Goal: Task Accomplishment & Management: Manage account settings

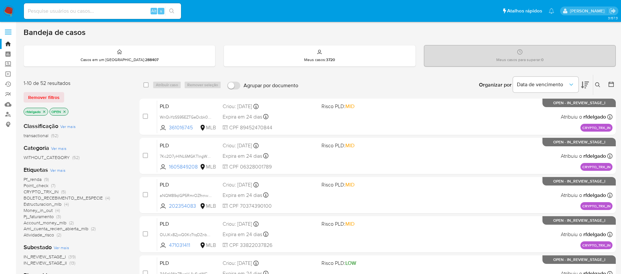
click at [125, 12] on input at bounding box center [102, 11] width 157 height 9
paste input "YlD0EdK8DPKK6vyA7VSlbt44"
type input "YlD0EdK8DPKK6vyA7VSlbt44"
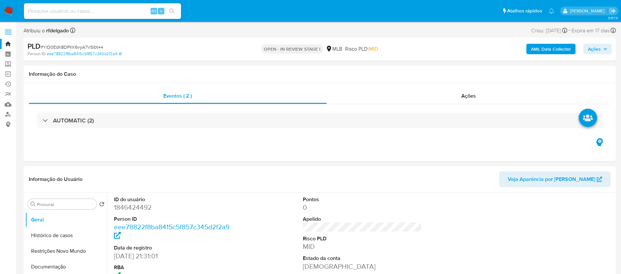
select select "10"
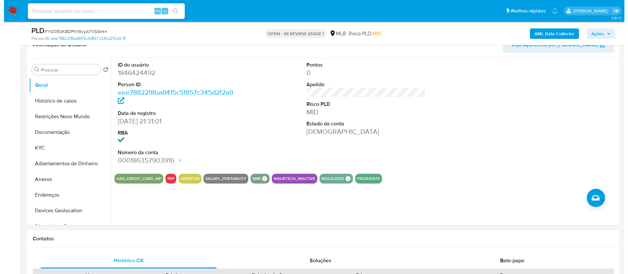
scroll to position [98, 0]
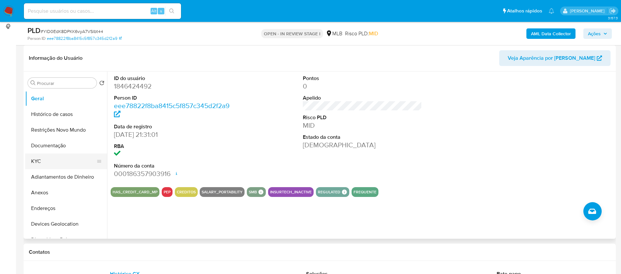
click at [66, 158] on button "KYC" at bounding box center [63, 162] width 77 height 16
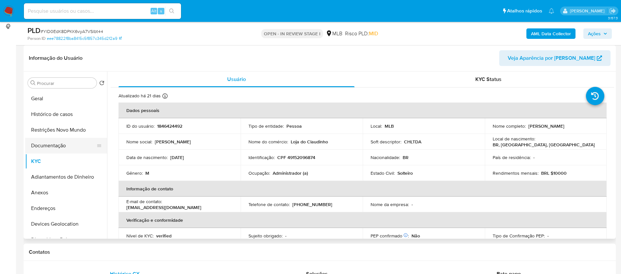
click at [41, 146] on button "Documentação" at bounding box center [63, 146] width 77 height 16
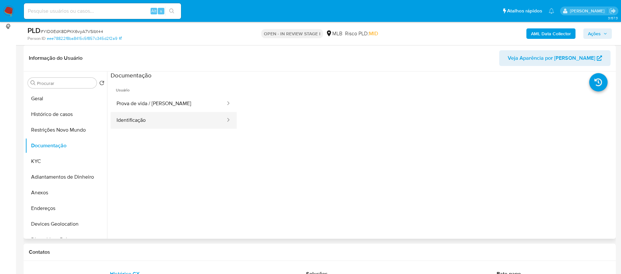
click at [167, 119] on button "Identificação" at bounding box center [168, 120] width 115 height 17
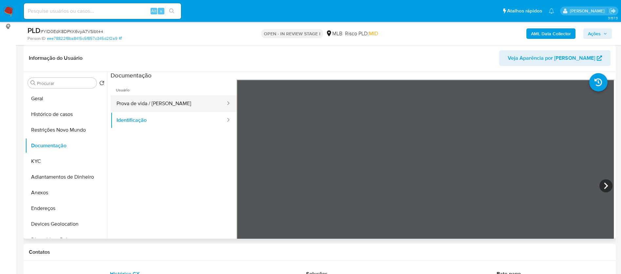
click at [180, 104] on button "Prova de vida / [PERSON_NAME]" at bounding box center [168, 104] width 115 height 17
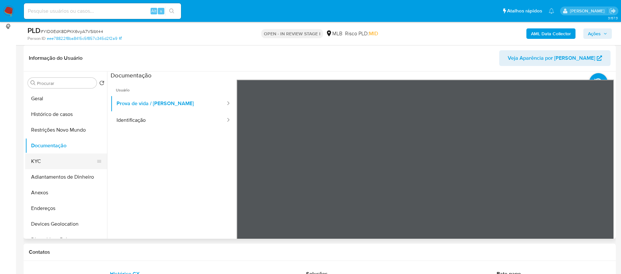
drag, startPoint x: 67, startPoint y: 158, endPoint x: 91, endPoint y: 160, distance: 24.6
click at [66, 157] on button "KYC" at bounding box center [63, 162] width 77 height 16
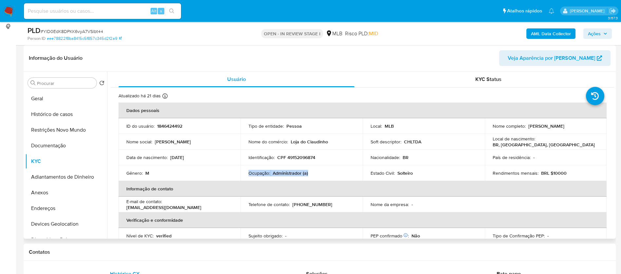
drag, startPoint x: 301, startPoint y: 174, endPoint x: 248, endPoint y: 175, distance: 53.7
click at [248, 175] on div "Ocupação : Administrador (a)" at bounding box center [301, 173] width 106 height 6
copy div "Ocupação : Administrador (a)"
click at [542, 31] on b "AML Data Collector" at bounding box center [551, 33] width 40 height 10
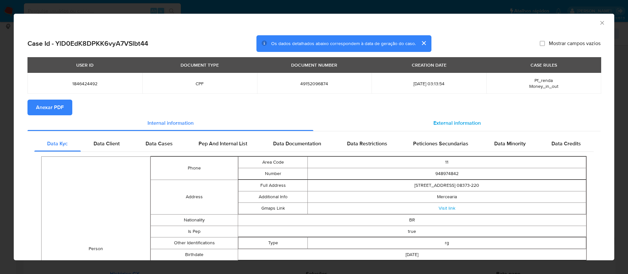
click at [471, 125] on span "External information" at bounding box center [456, 123] width 47 height 8
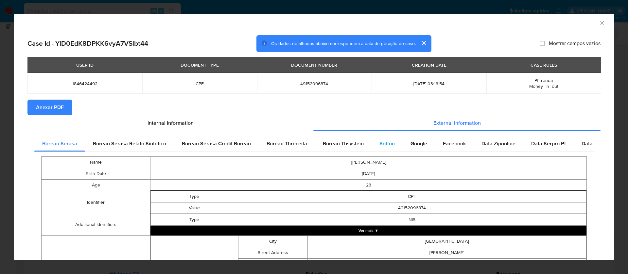
click at [381, 140] on span "Softon" at bounding box center [386, 144] width 15 height 8
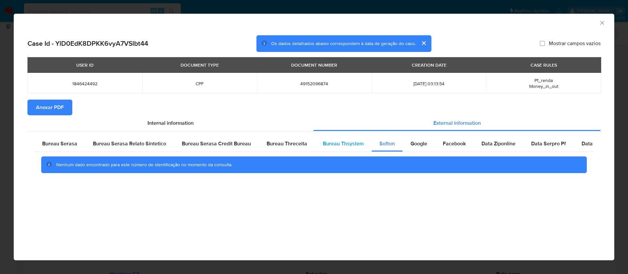
click at [343, 144] on span "Bureau Thsystem" at bounding box center [343, 144] width 41 height 8
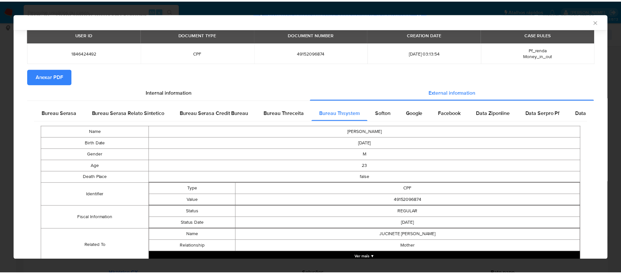
scroll to position [54, 0]
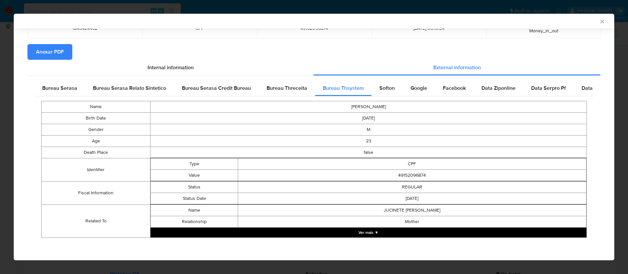
click at [60, 57] on span "Anexar PDF" at bounding box center [50, 52] width 28 height 14
click at [599, 22] on icon "Fechar a janela" at bounding box center [602, 21] width 7 height 7
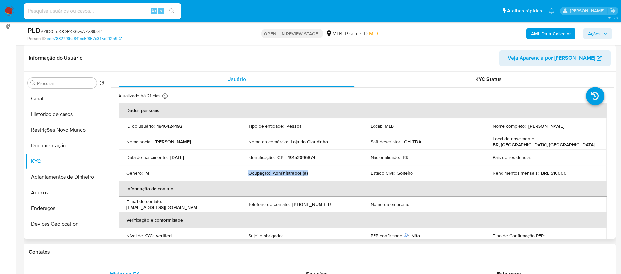
drag, startPoint x: 588, startPoint y: 127, endPoint x: 527, endPoint y: 127, distance: 60.8
click at [527, 127] on div "Nome completo : Jose Claudio Tiburcio da Silva" at bounding box center [545, 126] width 106 height 6
copy p "Jose Claudio Tiburcio da Silva"
drag, startPoint x: 313, startPoint y: 158, endPoint x: 287, endPoint y: 158, distance: 26.2
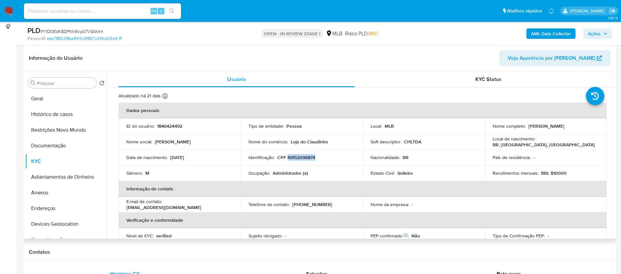
click at [287, 158] on div "Identificação : CPF 49152096874" at bounding box center [301, 158] width 106 height 6
copy p "49152096874"
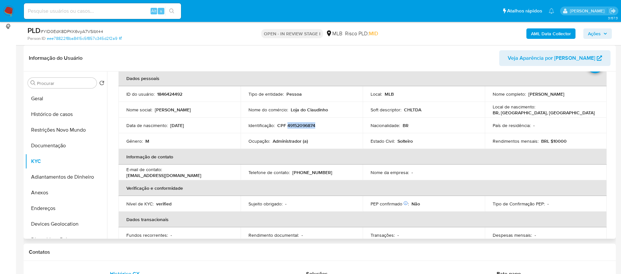
scroll to position [0, 0]
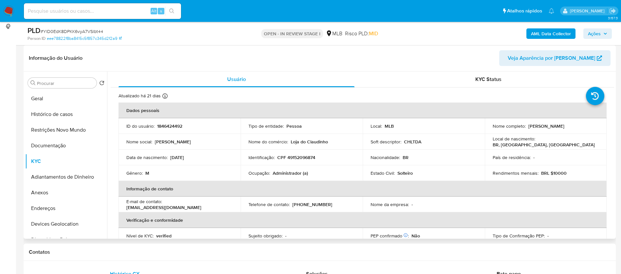
click at [178, 127] on p "1846424492" at bounding box center [169, 126] width 25 height 6
copy p "1846424492"
click at [80, 97] on button "Geral" at bounding box center [63, 99] width 77 height 16
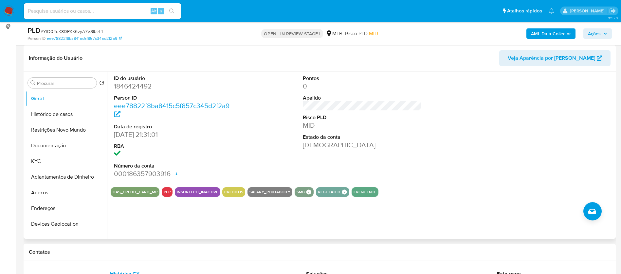
click at [286, 151] on div "ID do usuário 1846424492 Person ID eee78822f8ba8415c5f857c345d2f2a9 Data de reg…" at bounding box center [362, 127] width 503 height 111
click at [62, 160] on button "KYC" at bounding box center [63, 162] width 77 height 16
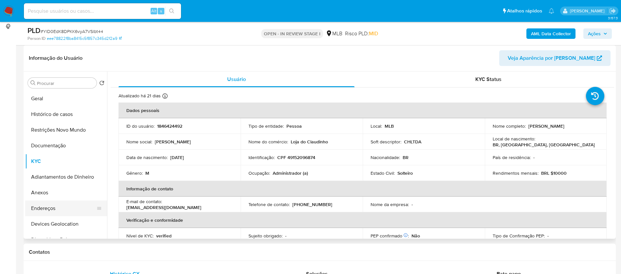
click at [64, 211] on button "Endereços" at bounding box center [63, 209] width 77 height 16
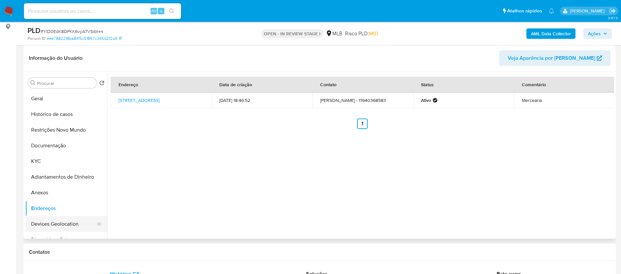
click at [60, 219] on button "Devices Geolocation" at bounding box center [63, 225] width 77 height 16
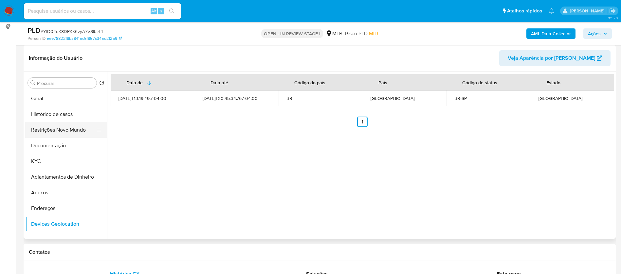
click at [70, 122] on button "Restrições Novo Mundo" at bounding box center [63, 130] width 77 height 16
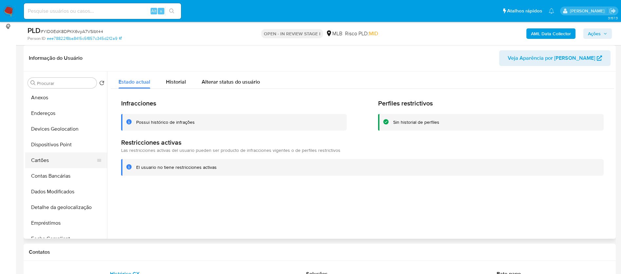
scroll to position [98, 0]
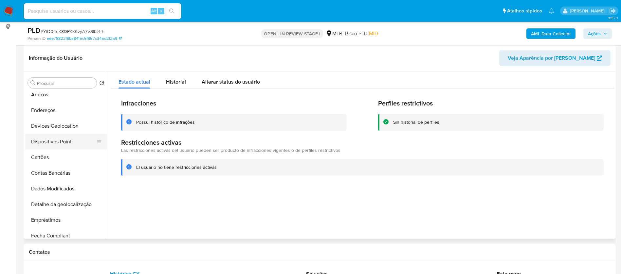
click at [71, 142] on button "Dispositivos Point" at bounding box center [63, 142] width 77 height 16
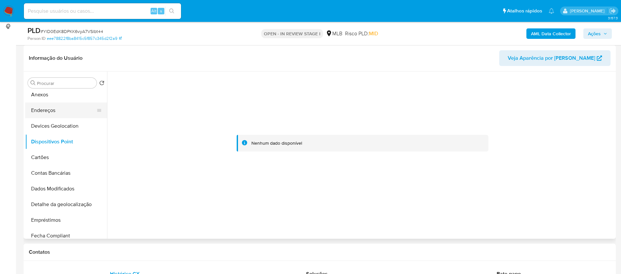
click at [52, 110] on button "Endereços" at bounding box center [63, 111] width 77 height 16
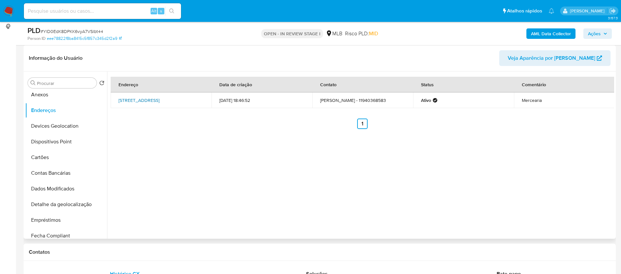
click at [159, 98] on link "Rua Serra Do Evangelista 112, São Paulo, São Paulo, 08373220, Brasil 112" at bounding box center [138, 100] width 41 height 7
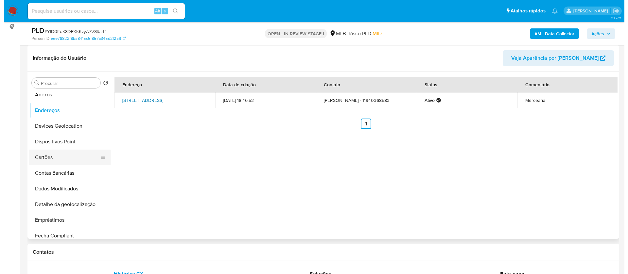
scroll to position [0, 0]
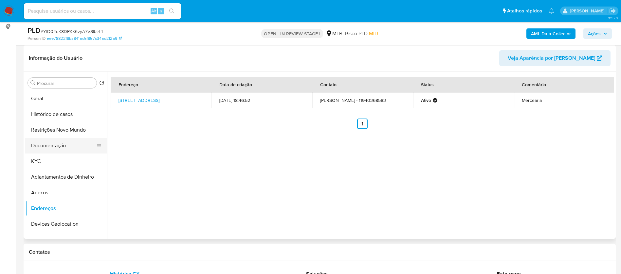
click at [56, 146] on button "Documentação" at bounding box center [63, 146] width 77 height 16
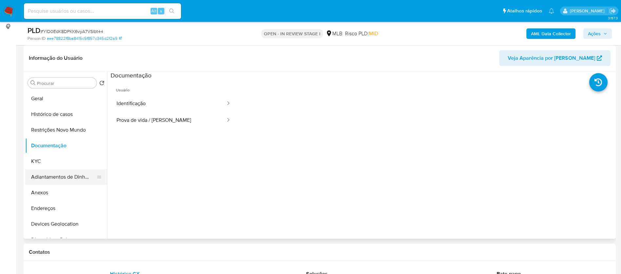
drag, startPoint x: 61, startPoint y: 190, endPoint x: 87, endPoint y: 172, distance: 31.8
click at [61, 190] on button "Anexos" at bounding box center [66, 193] width 82 height 16
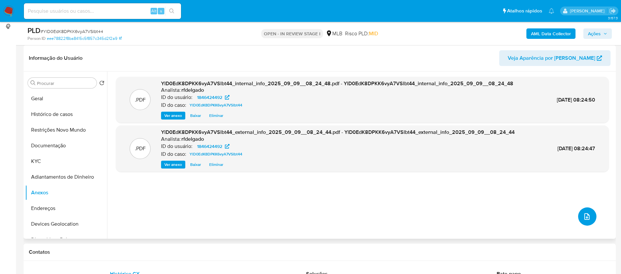
click at [584, 218] on icon "upload-file" at bounding box center [587, 217] width 8 height 8
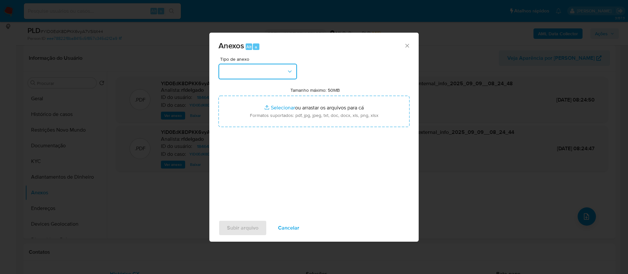
click at [280, 70] on button "button" at bounding box center [258, 72] width 79 height 16
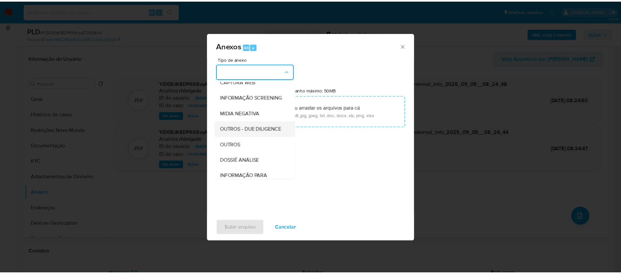
scroll to position [98, 0]
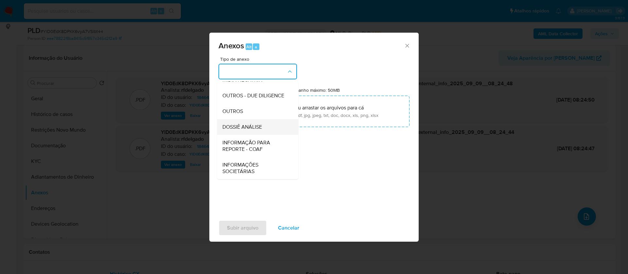
click at [249, 131] on span "DOSSIÊ ANÁLISE" at bounding box center [242, 127] width 40 height 7
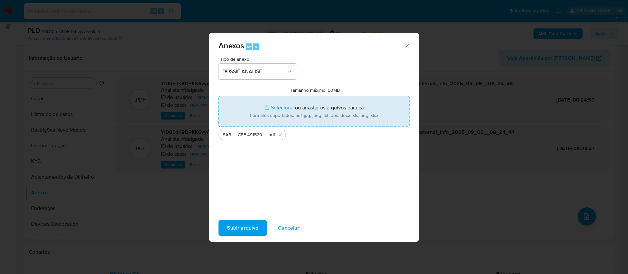
type input "C:\fakepath\Mulan 1846424492_2025_09_08_12_13_53.xlsx"
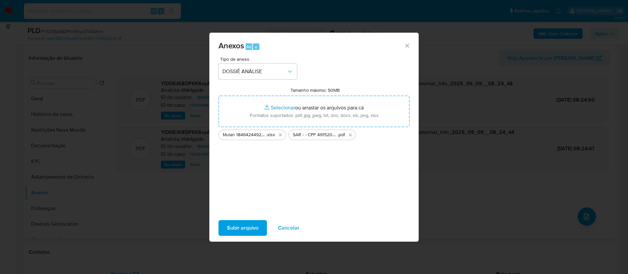
click at [255, 226] on span "Subir arquivo" at bounding box center [242, 228] width 31 height 14
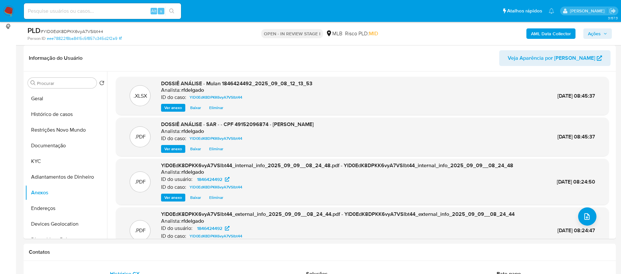
click at [603, 33] on span "Ações" at bounding box center [597, 33] width 19 height 9
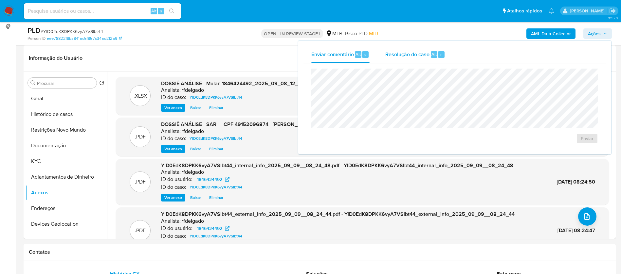
click at [404, 58] on span "Resolução do caso" at bounding box center [407, 54] width 44 height 8
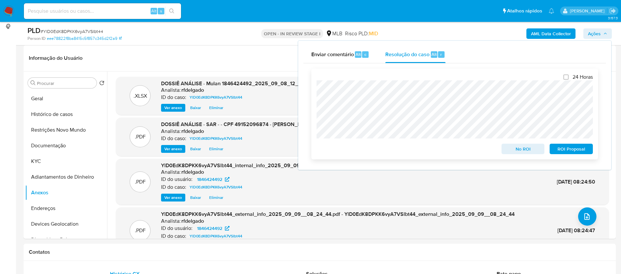
click at [587, 152] on span "ROI Proposal" at bounding box center [571, 149] width 34 height 9
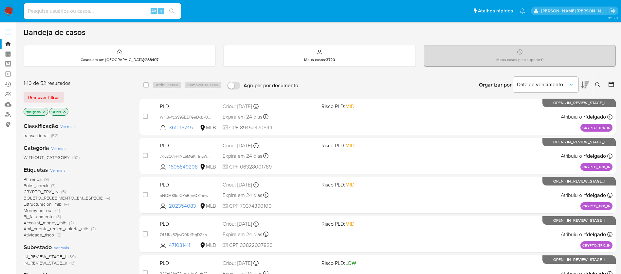
click at [118, 14] on input at bounding box center [102, 11] width 157 height 9
paste input "2505289927"
type input "2505289927"
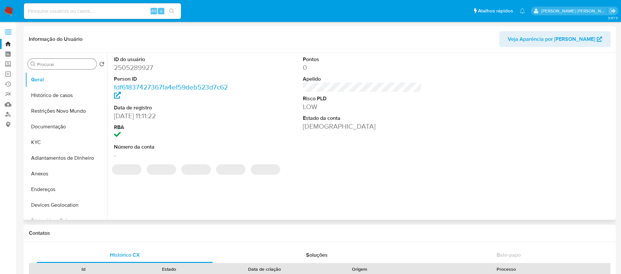
select select "10"
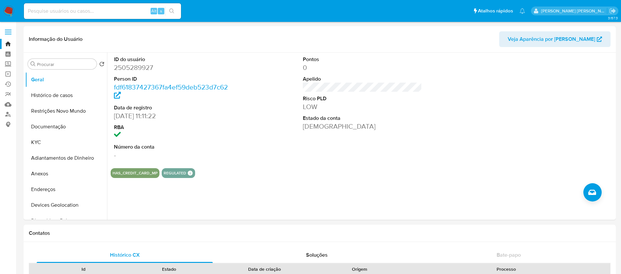
click at [10, 11] on img at bounding box center [8, 11] width 11 height 11
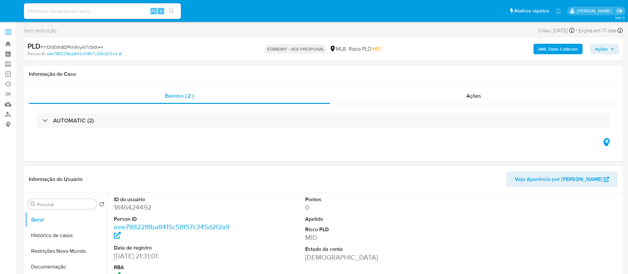
select select "10"
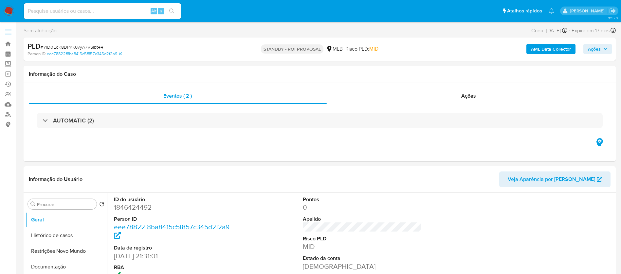
click at [101, 9] on input at bounding box center [102, 11] width 157 height 9
paste input "YRN3gJKKR5a8ZBokD5tQELvj"
type input "YRN3gJKKR5a8ZBokD5tQELvj"
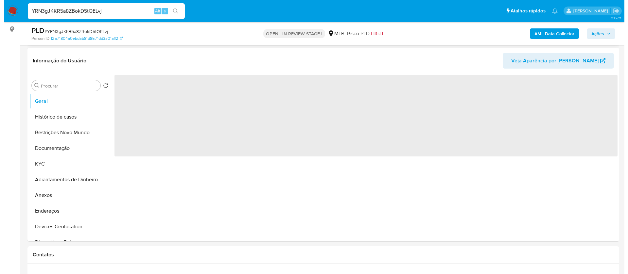
scroll to position [98, 0]
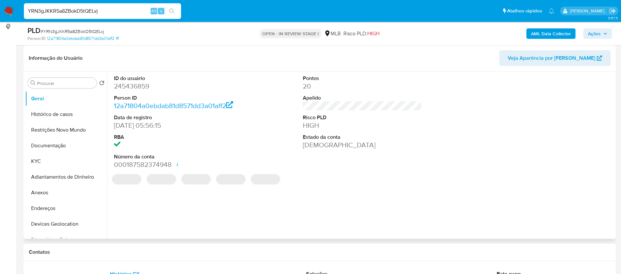
select select "10"
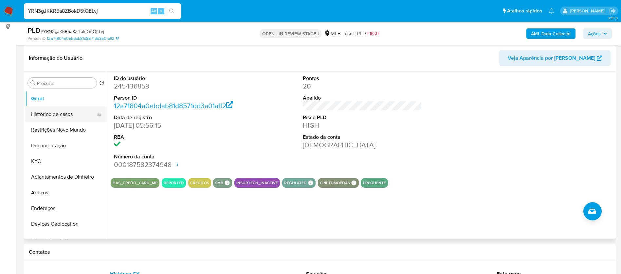
click at [39, 115] on button "Histórico de casos" at bounding box center [63, 115] width 77 height 16
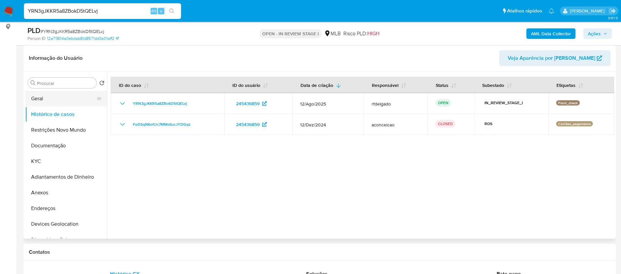
click at [45, 105] on button "Geral" at bounding box center [63, 99] width 77 height 16
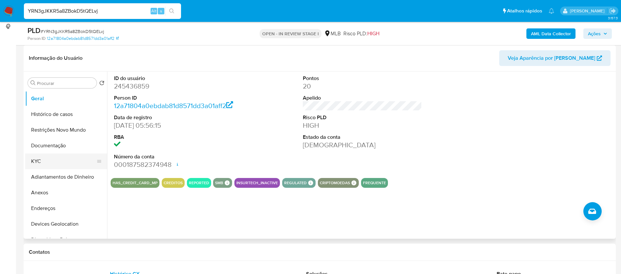
click at [60, 157] on button "KYC" at bounding box center [63, 162] width 77 height 16
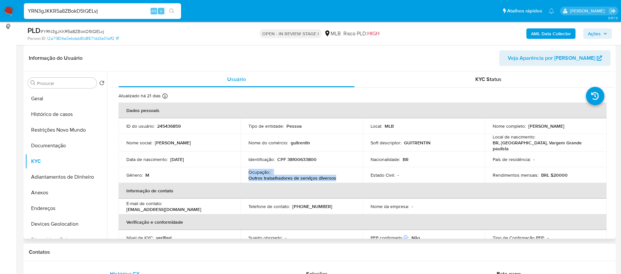
drag, startPoint x: 335, startPoint y: 178, endPoint x: 245, endPoint y: 171, distance: 90.9
click at [245, 171] on td "Ocupação : Outros trabalhadores de serviços diversos" at bounding box center [301, 175] width 122 height 16
copy div "Ocupação : Outros trabalhadores de serviços diversos"
click at [62, 146] on button "Documentação" at bounding box center [63, 146] width 77 height 16
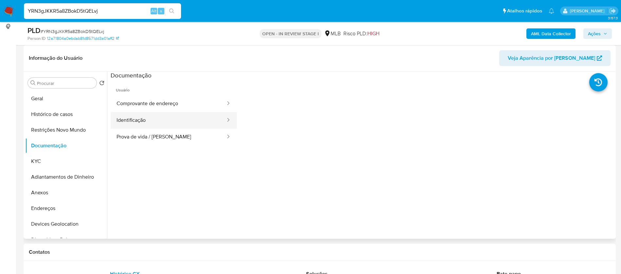
click at [179, 113] on button "Identificação" at bounding box center [168, 120] width 115 height 17
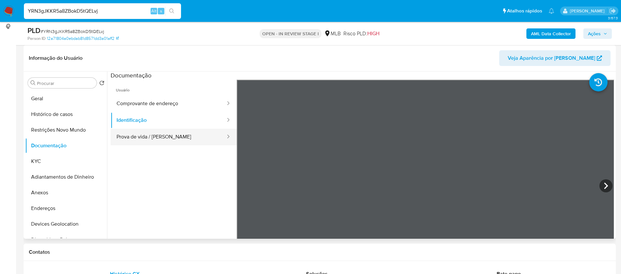
click at [187, 138] on button "Prova de vida / [PERSON_NAME]" at bounding box center [168, 137] width 115 height 17
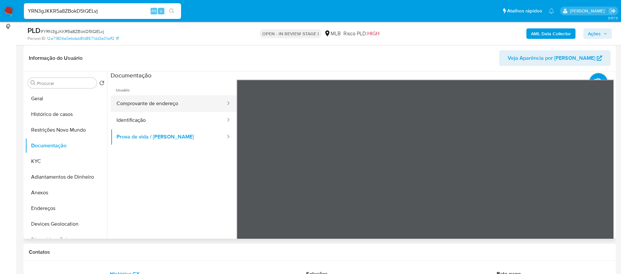
click at [188, 103] on button "Comprovante de endereço" at bounding box center [168, 104] width 115 height 17
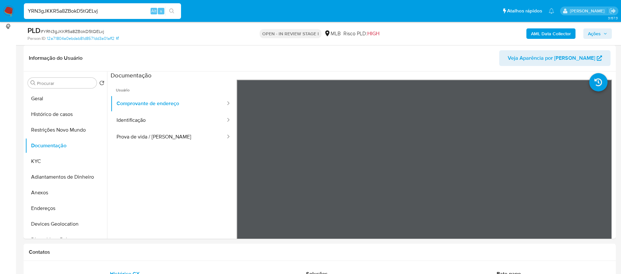
click at [543, 33] on b "AML Data Collector" at bounding box center [551, 33] width 40 height 10
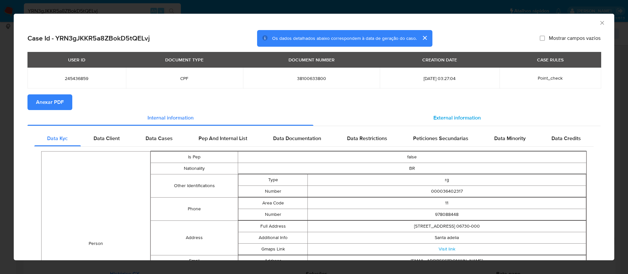
click at [458, 114] on span "External information" at bounding box center [456, 118] width 47 height 8
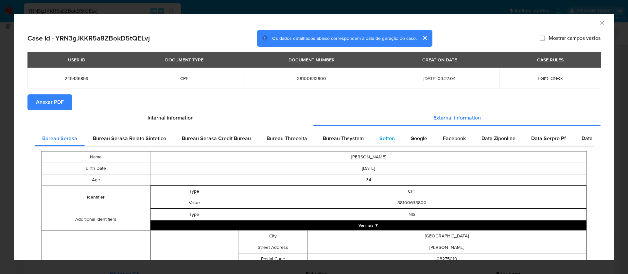
click at [379, 135] on span "Softon" at bounding box center [386, 139] width 15 height 8
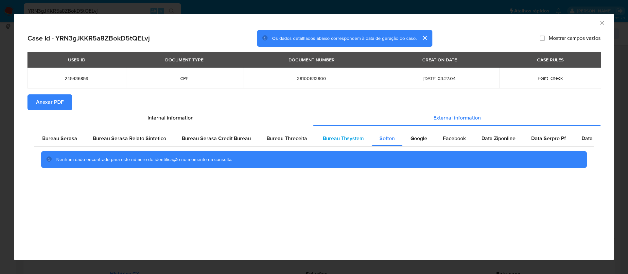
click at [344, 137] on span "Bureau Thsystem" at bounding box center [343, 139] width 41 height 8
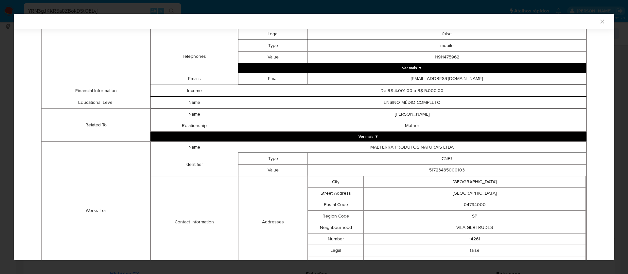
scroll to position [440, 0]
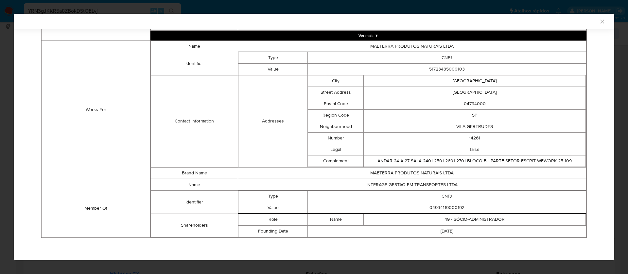
click at [450, 209] on td "04934119000192" at bounding box center [447, 207] width 278 height 11
copy td "04934119000192"
click at [404, 187] on td "INTERAGE GESTAO EM TRANSPORTES LTDA" at bounding box center [412, 184] width 348 height 11
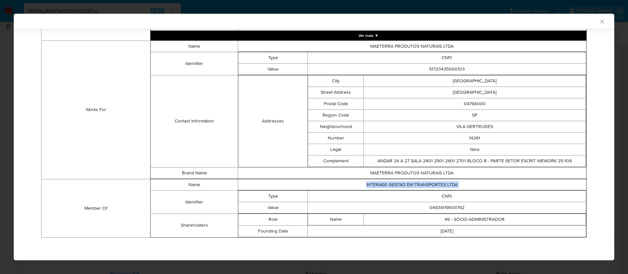
click at [404, 187] on td "INTERAGE GESTAO EM TRANSPORTES LTDA" at bounding box center [412, 184] width 348 height 11
copy td "INTERAGE GESTAO EM TRANSPORTES LTDA"
click at [436, 207] on td "04934119000192" at bounding box center [447, 207] width 278 height 11
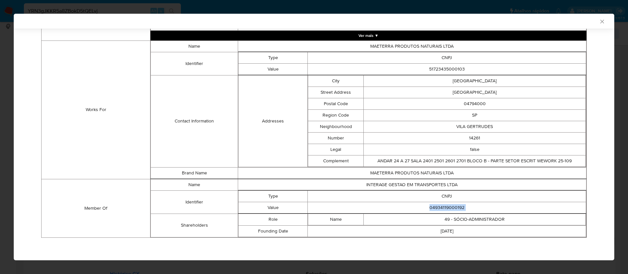
copy td "04934119000192"
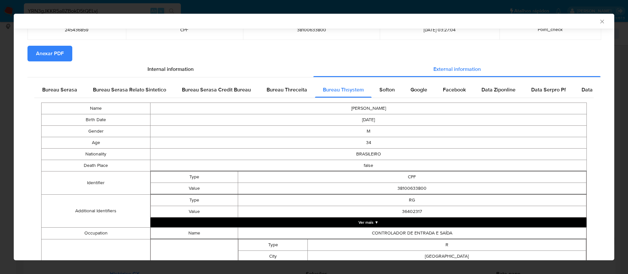
scroll to position [0, 0]
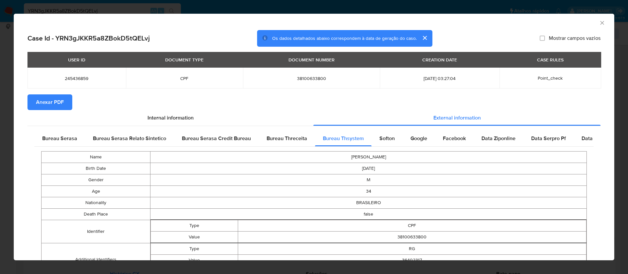
click at [49, 104] on span "Anexar PDF" at bounding box center [50, 102] width 28 height 14
click at [62, 97] on span "Anexar PDF" at bounding box center [50, 102] width 28 height 14
click at [598, 24] on div "AML Data Collector" at bounding box center [314, 22] width 601 height 16
click at [600, 23] on icon "Fechar a janela" at bounding box center [602, 23] width 4 height 4
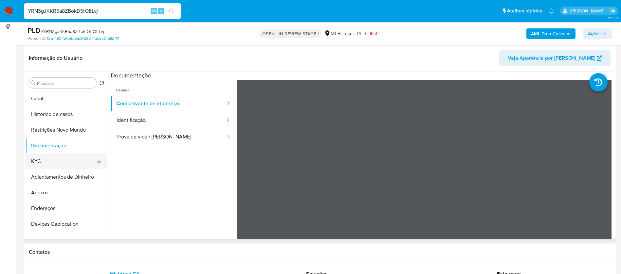
click at [56, 154] on button "KYC" at bounding box center [63, 162] width 77 height 16
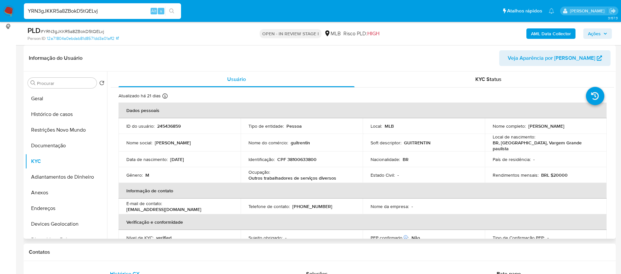
drag, startPoint x: 569, startPoint y: 129, endPoint x: 489, endPoint y: 130, distance: 79.5
click at [489, 130] on td "Nome completo : Guilherme Trentin de Oliveira Mendes" at bounding box center [545, 126] width 122 height 16
copy p "Guilherme Trentin de Oliveira Mendes"
click at [175, 125] on p "245436859" at bounding box center [169, 126] width 24 height 6
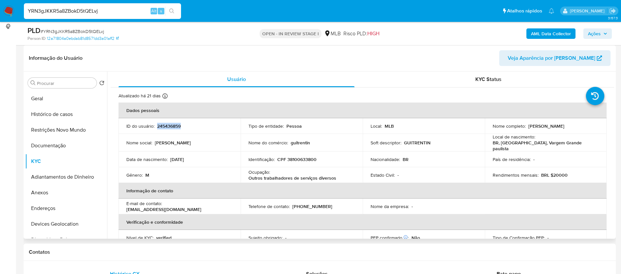
copy p "245436859"
click at [70, 97] on button "Geral" at bounding box center [63, 99] width 77 height 16
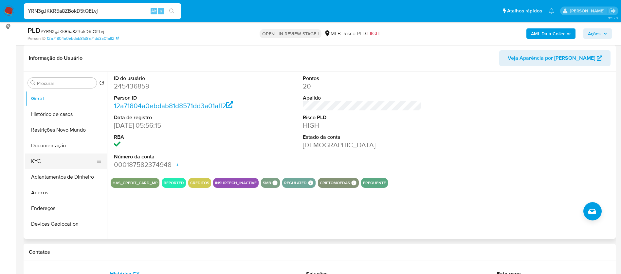
click at [45, 168] on button "KYC" at bounding box center [63, 162] width 77 height 16
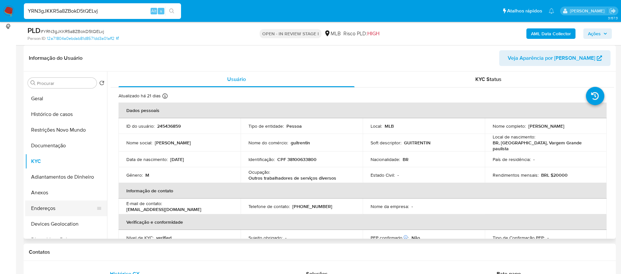
click at [68, 209] on button "Endereços" at bounding box center [63, 209] width 77 height 16
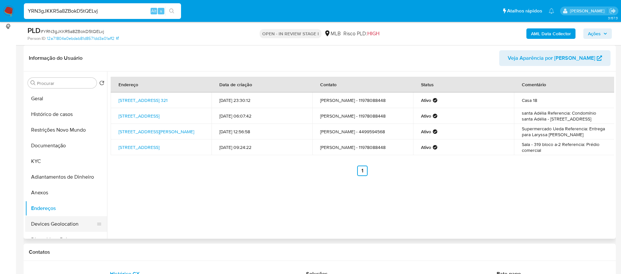
click at [67, 222] on button "Devices Geolocation" at bounding box center [63, 225] width 77 height 16
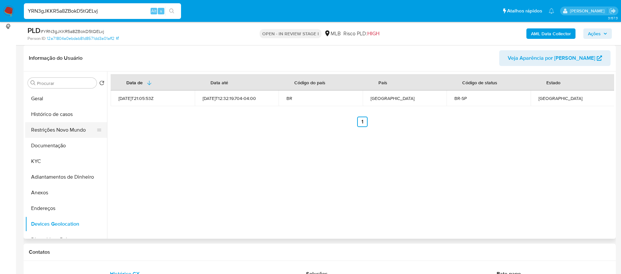
click at [63, 131] on button "Restrições Novo Mundo" at bounding box center [63, 130] width 77 height 16
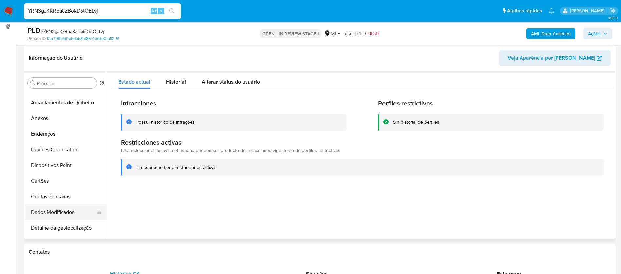
scroll to position [98, 0]
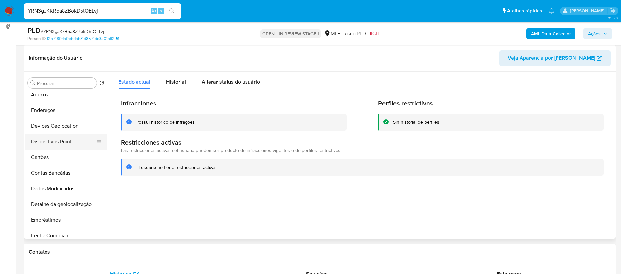
click at [68, 139] on button "Dispositivos Point" at bounding box center [63, 142] width 77 height 16
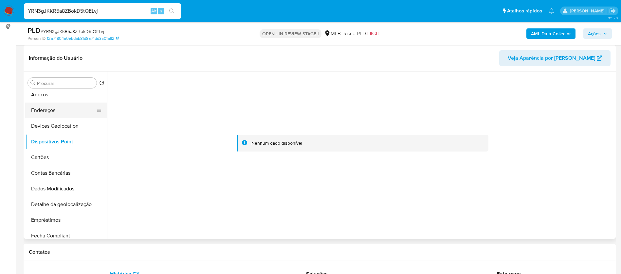
click at [50, 106] on button "Endereços" at bounding box center [63, 111] width 77 height 16
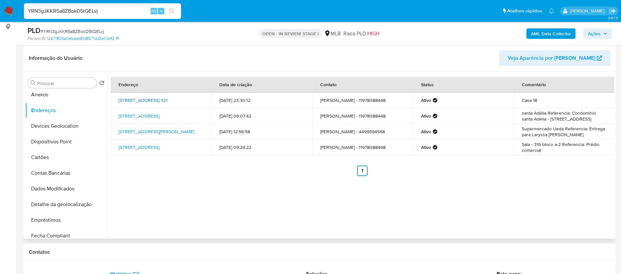
click at [167, 97] on link "Estrada Aldeia 321, Cotia, São Paulo, 06709300, Brasil 321" at bounding box center [142, 100] width 49 height 7
click at [67, 99] on button "Anexos" at bounding box center [63, 95] width 77 height 16
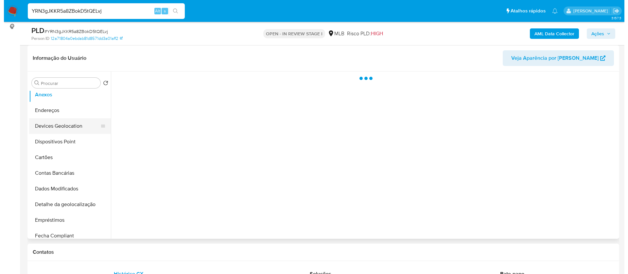
scroll to position [0, 0]
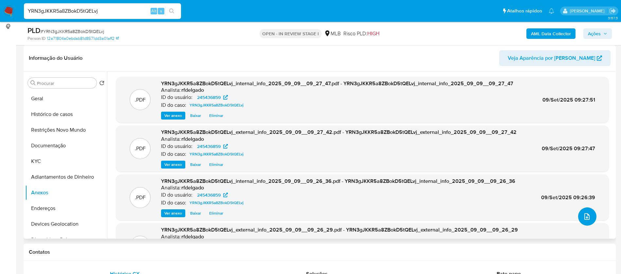
click at [583, 217] on icon "upload-file" at bounding box center [587, 217] width 8 height 8
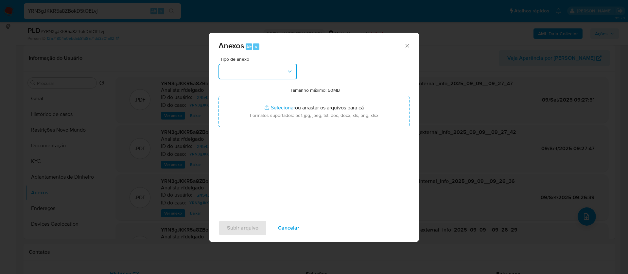
click at [271, 69] on button "button" at bounding box center [258, 72] width 79 height 16
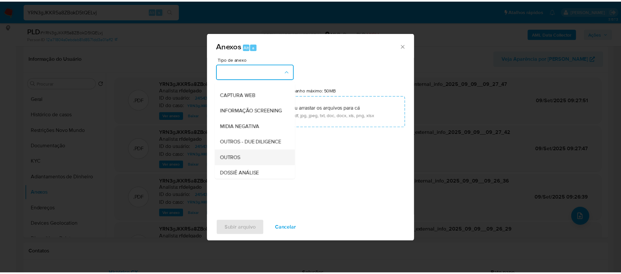
scroll to position [98, 0]
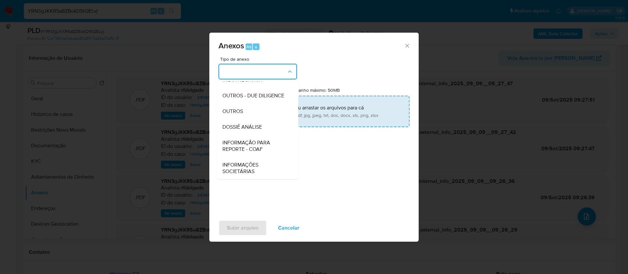
drag, startPoint x: 254, startPoint y: 129, endPoint x: 297, endPoint y: 109, distance: 47.9
click at [254, 129] on span "DOSSIÊ ANÁLISE" at bounding box center [242, 127] width 40 height 7
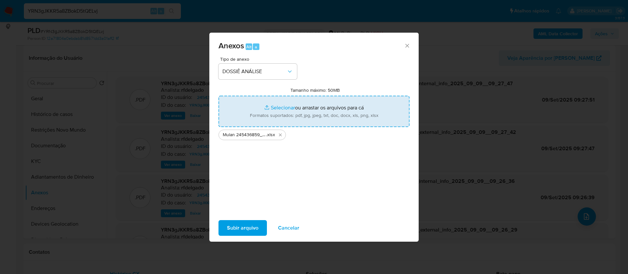
type input "C:\fakepath\2° SAR - - CPF 38100633800 - GUILHERME TRENTIN DE OLIVEIRA MENDES.p…"
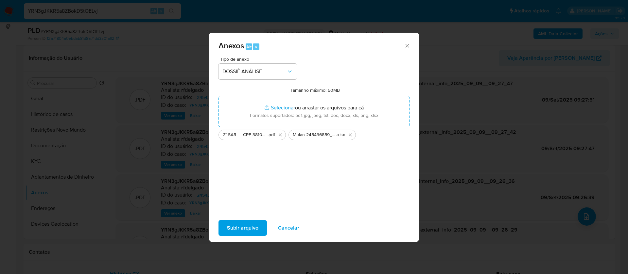
click at [245, 229] on span "Subir arquivo" at bounding box center [242, 228] width 31 height 14
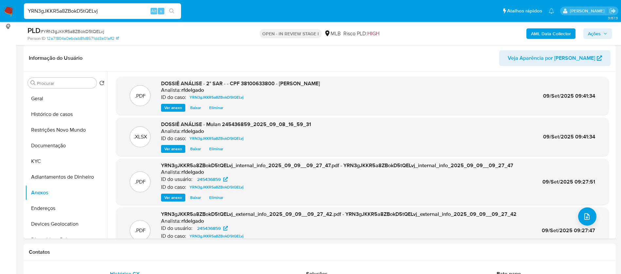
click at [591, 32] on span "Ações" at bounding box center [594, 33] width 13 height 10
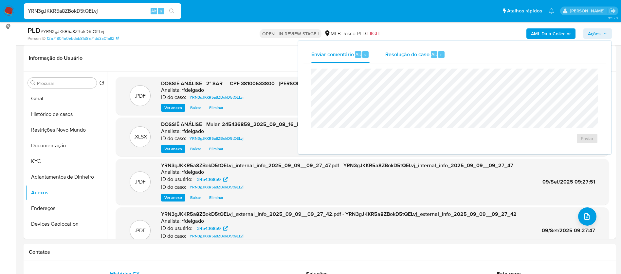
click at [407, 56] on span "Resolução do caso" at bounding box center [407, 54] width 44 height 8
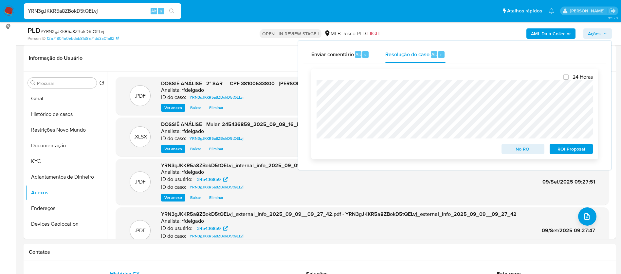
click at [560, 150] on span "ROI Proposal" at bounding box center [571, 149] width 34 height 9
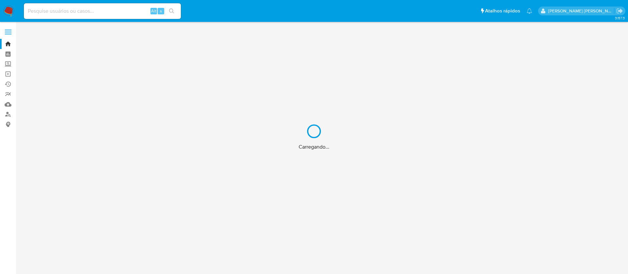
click at [69, 13] on div "Carregando..." at bounding box center [314, 137] width 628 height 274
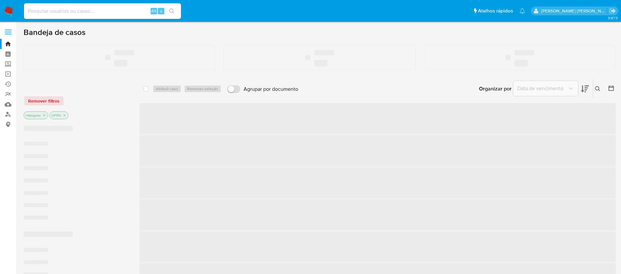
click at [74, 11] on input at bounding box center [102, 11] width 157 height 9
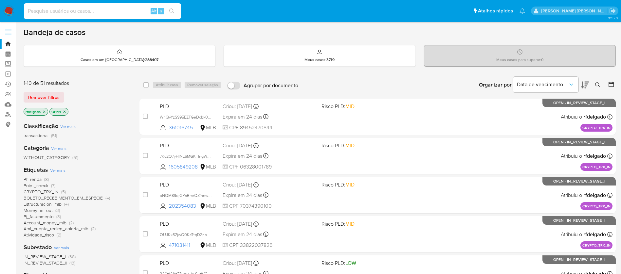
paste input "454447366"
type input "454447366"
click at [167, 11] on button "search-icon" at bounding box center [171, 11] width 13 height 9
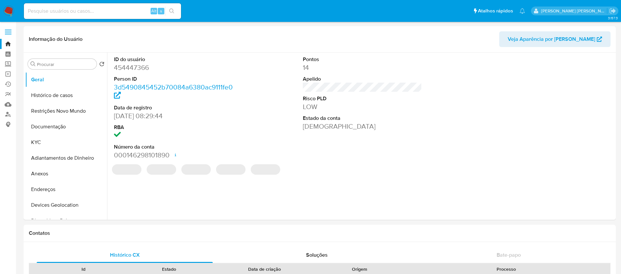
select select "10"
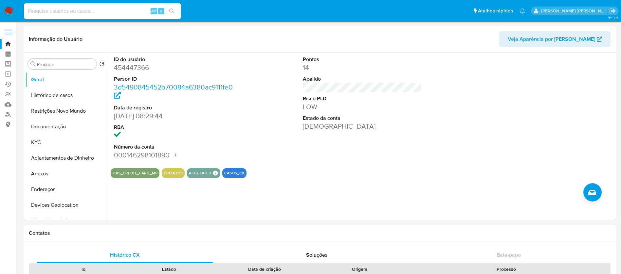
click at [130, 8] on input at bounding box center [102, 11] width 157 height 9
paste input "1891057211"
type input "1891057211"
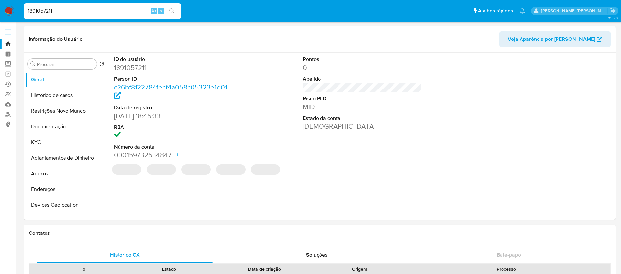
select select "10"
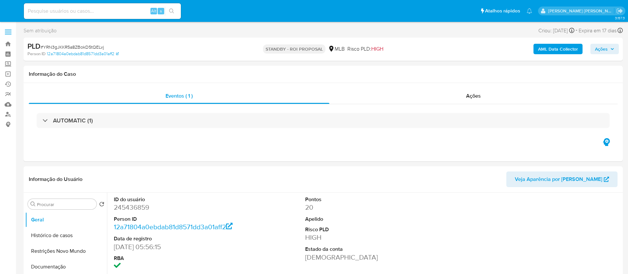
select select "10"
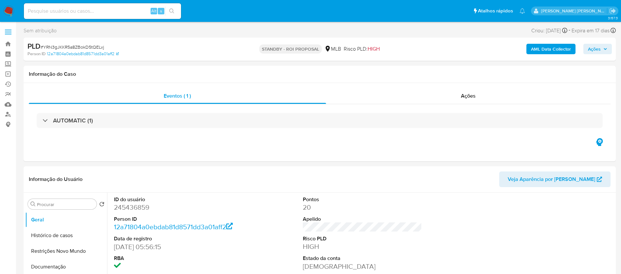
click at [101, 9] on input at bounding box center [102, 11] width 157 height 9
paste input "GcFCed3V50x3XjfpovCVUmWH"
type input "GcFCed3V50x3XjfpovCVUmWH"
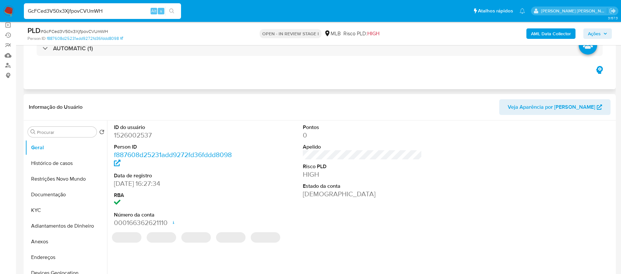
select select "10"
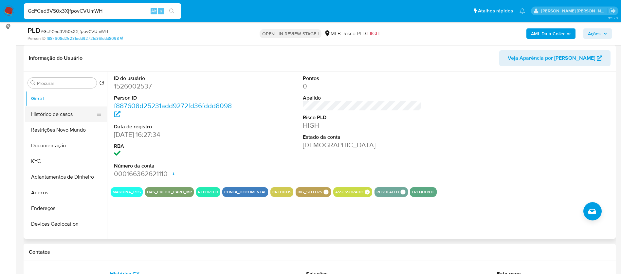
click at [43, 109] on button "Histórico de casos" at bounding box center [63, 115] width 77 height 16
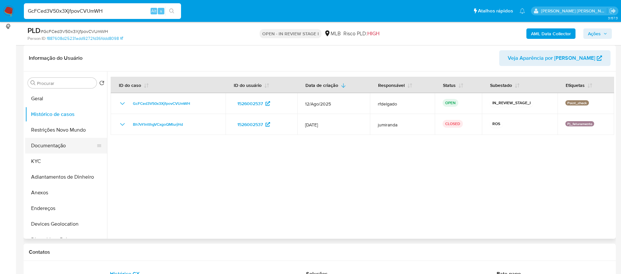
click at [55, 146] on button "Documentação" at bounding box center [63, 146] width 77 height 16
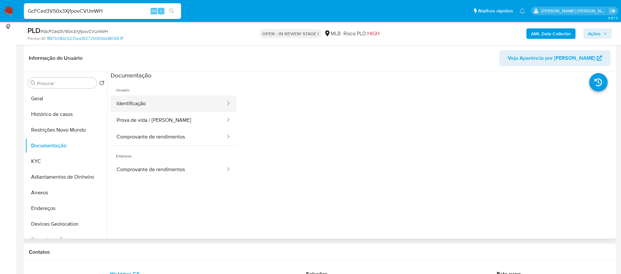
click at [165, 102] on button "Identificação" at bounding box center [168, 104] width 115 height 17
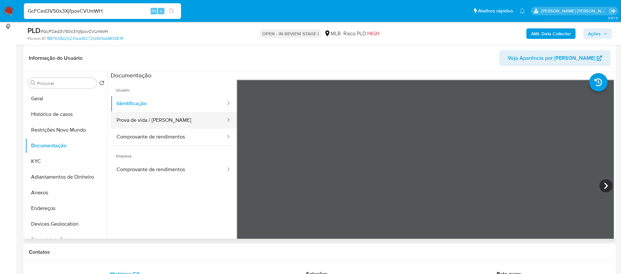
click at [178, 120] on button "Prova de vida / [PERSON_NAME]" at bounding box center [168, 120] width 115 height 17
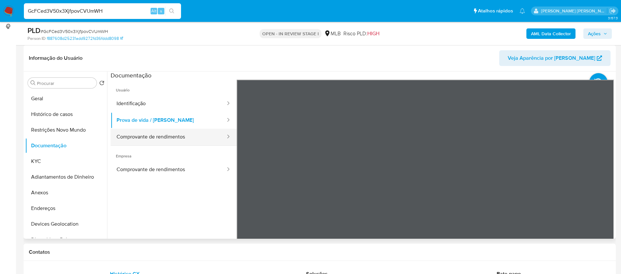
click at [183, 135] on button "Comprovante de rendimentos" at bounding box center [168, 137] width 115 height 17
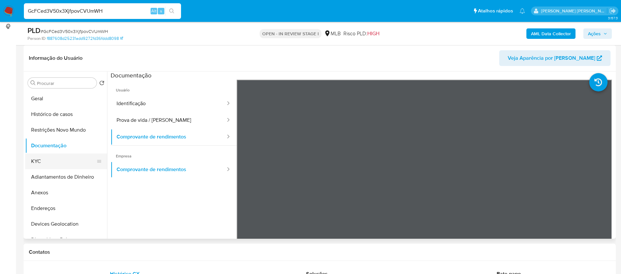
click at [52, 161] on button "KYC" at bounding box center [63, 162] width 77 height 16
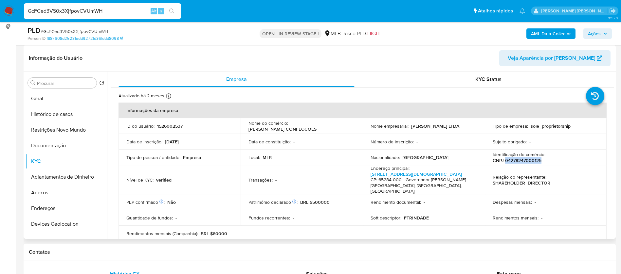
drag, startPoint x: 540, startPoint y: 161, endPoint x: 502, endPoint y: 160, distance: 38.3
click at [502, 160] on div "Identificação do comércio : CNPJ 04278247000125" at bounding box center [545, 158] width 106 height 12
copy p "04278247000125"
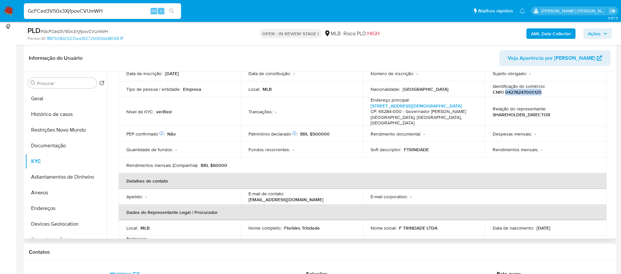
scroll to position [0, 0]
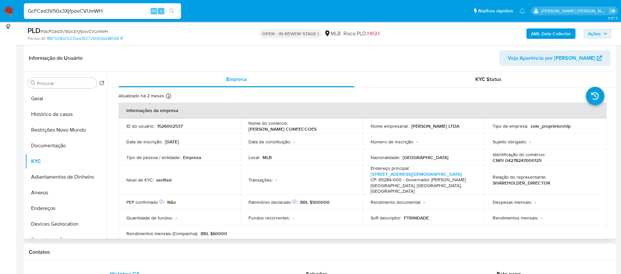
click at [170, 126] on p "1526002537" at bounding box center [170, 126] width 26 height 6
copy p "1526002537"
drag, startPoint x: 530, startPoint y: 159, endPoint x: 503, endPoint y: 161, distance: 26.9
click at [503, 161] on div "Identificação do comércio : CNPJ 04278247000125" at bounding box center [545, 158] width 106 height 12
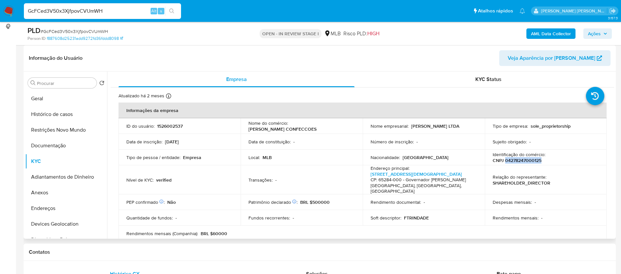
copy p "04278247000125"
click at [173, 127] on p "1526002537" at bounding box center [170, 126] width 26 height 6
copy p "1526002537"
click at [51, 99] on button "Geral" at bounding box center [63, 99] width 77 height 16
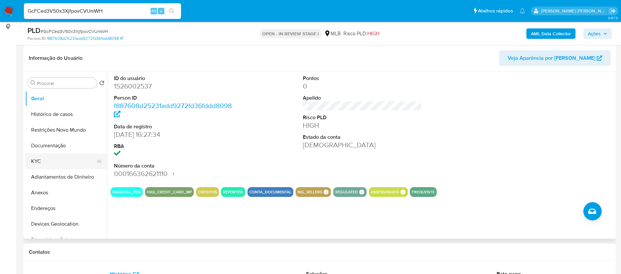
click at [50, 155] on button "KYC" at bounding box center [63, 162] width 77 height 16
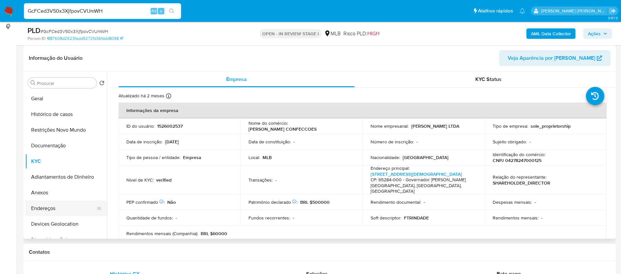
drag, startPoint x: 70, startPoint y: 210, endPoint x: 73, endPoint y: 209, distance: 3.3
click at [71, 210] on button "Endereços" at bounding box center [63, 209] width 77 height 16
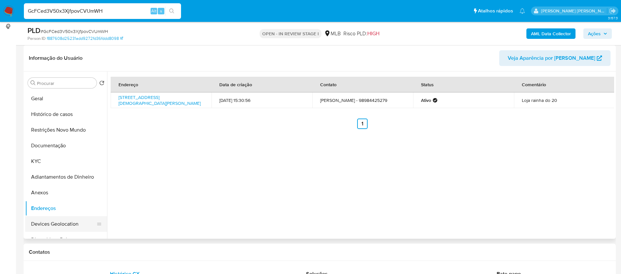
click at [53, 218] on button "Devices Geolocation" at bounding box center [63, 225] width 77 height 16
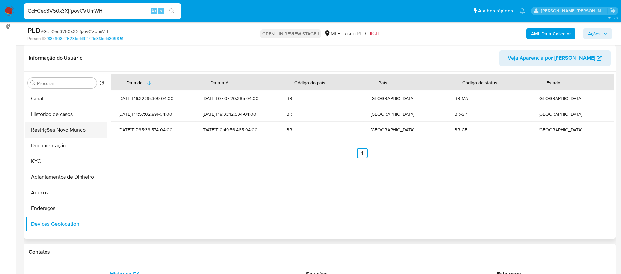
click at [68, 131] on button "Restrições Novo Mundo" at bounding box center [63, 130] width 77 height 16
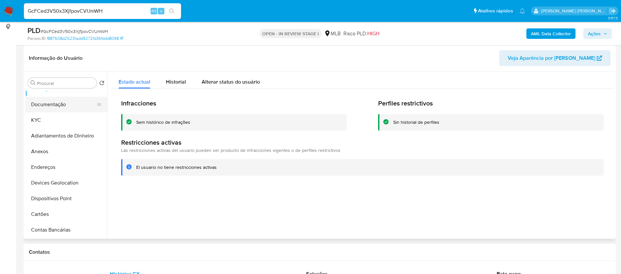
scroll to position [98, 0]
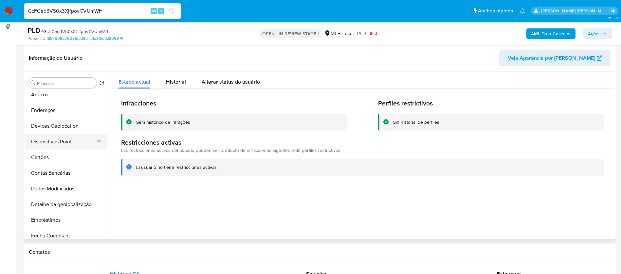
click at [66, 144] on button "Dispositivos Point" at bounding box center [63, 142] width 77 height 16
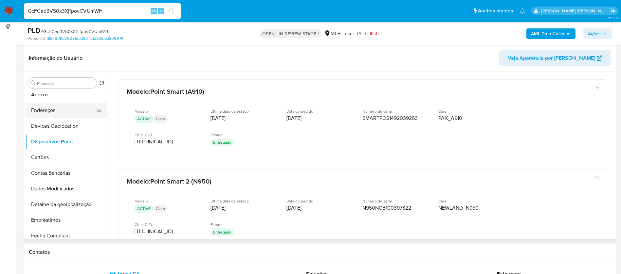
click at [67, 114] on button "Endereços" at bounding box center [63, 111] width 77 height 16
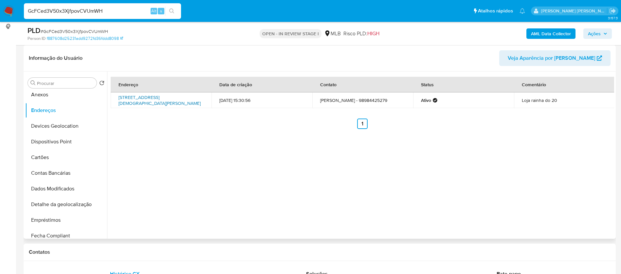
click at [148, 97] on link "Rua Do Evangelho 124, Governador Nunes Freire, Maranhão, 65284000, Brasil 124" at bounding box center [159, 100] width 82 height 12
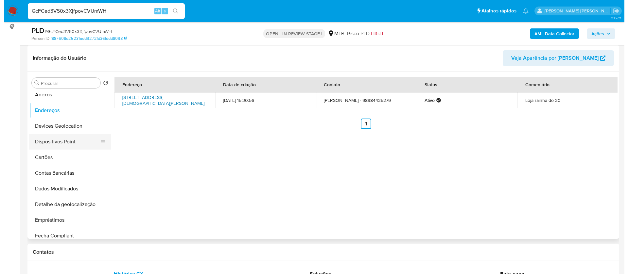
scroll to position [0, 0]
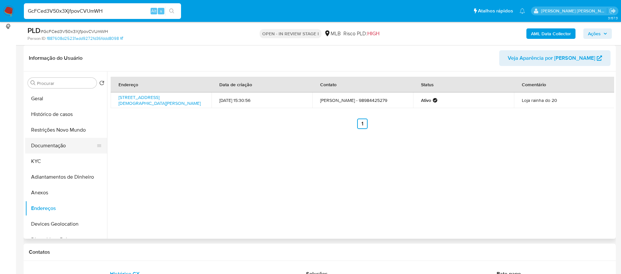
click at [64, 142] on button "Documentação" at bounding box center [63, 146] width 77 height 16
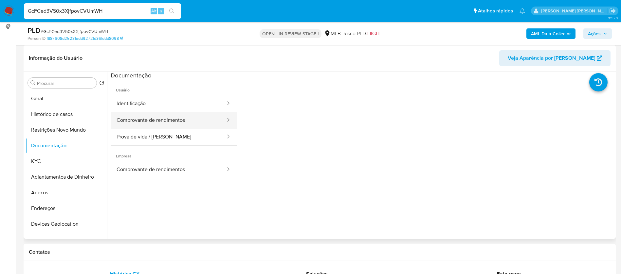
click at [181, 121] on button "Comprovante de rendimentos" at bounding box center [168, 120] width 115 height 17
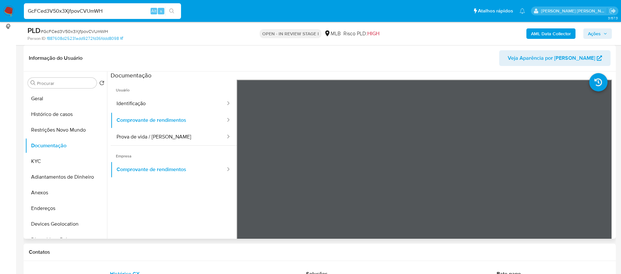
click at [484, 62] on header "Informação do Usuário Veja Aparência por Pessoa" at bounding box center [319, 58] width 581 height 16
click at [57, 192] on button "Anexos" at bounding box center [63, 193] width 77 height 16
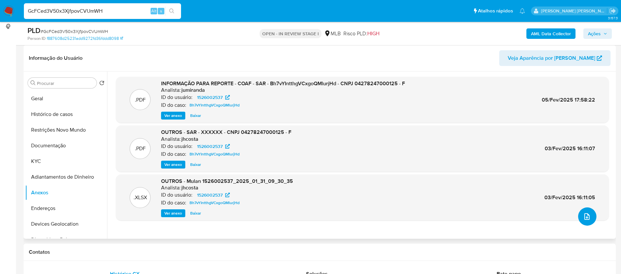
click at [583, 217] on icon "upload-file" at bounding box center [587, 217] width 8 height 8
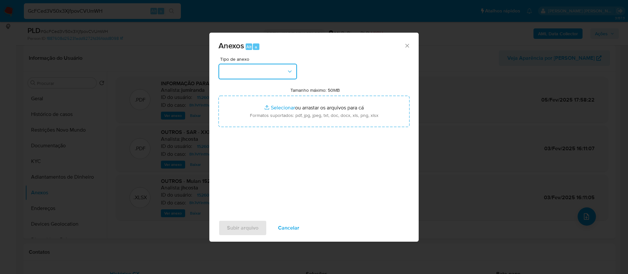
click at [274, 71] on button "button" at bounding box center [258, 72] width 79 height 16
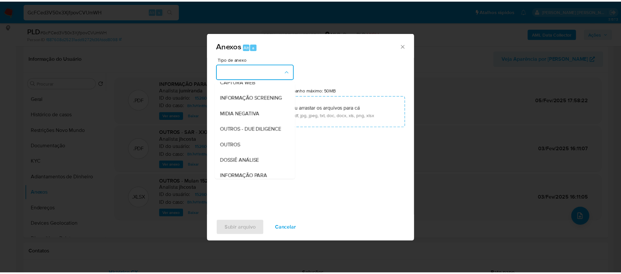
scroll to position [98, 0]
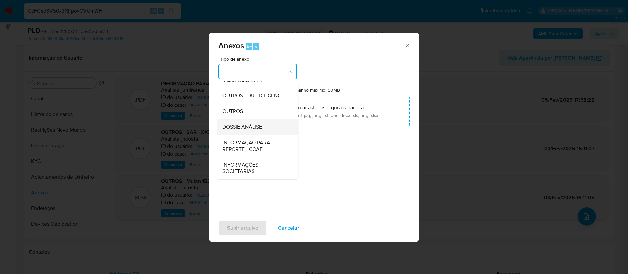
click at [257, 126] on span "DOSSIÊ ANÁLISE" at bounding box center [242, 127] width 40 height 7
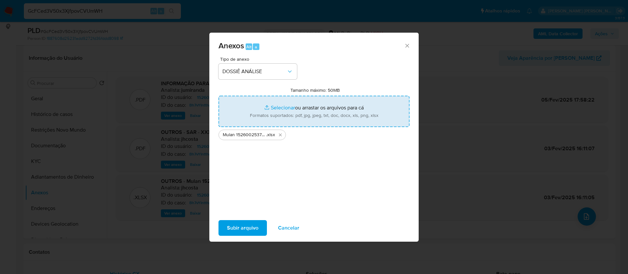
type input "C:\fakepath\2° SAR - - CNPJ 04278247000125 - F. TRINDADE LTDA.pdf"
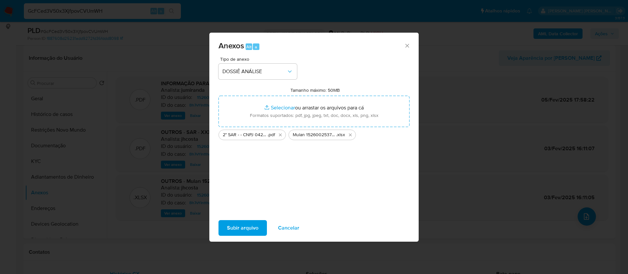
click at [248, 226] on span "Subir arquivo" at bounding box center [242, 228] width 31 height 14
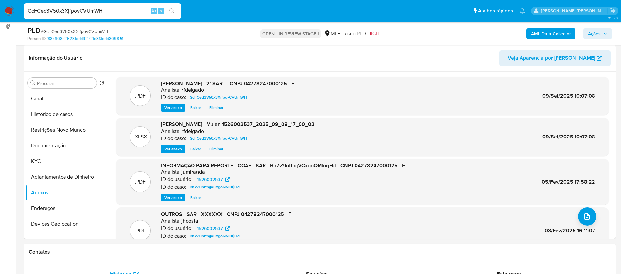
click at [597, 32] on span "Ações" at bounding box center [594, 33] width 13 height 10
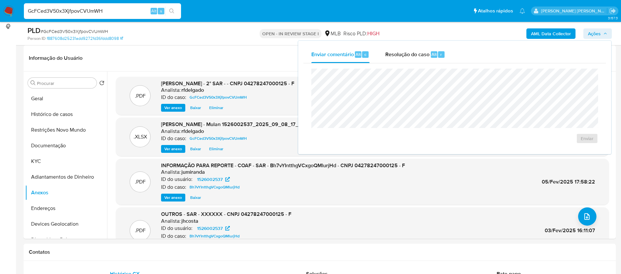
drag, startPoint x: 400, startPoint y: 48, endPoint x: 407, endPoint y: 64, distance: 17.3
click at [400, 49] on div "Resolução do caso Alt r" at bounding box center [415, 54] width 60 height 17
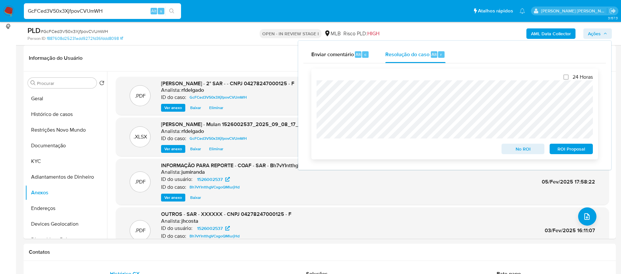
click at [569, 150] on span "ROI Proposal" at bounding box center [571, 149] width 34 height 9
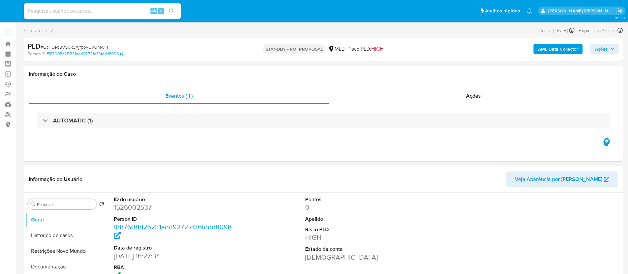
select select "10"
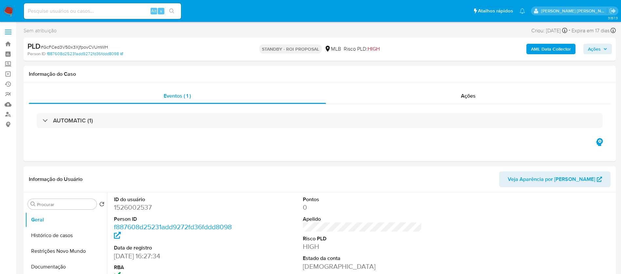
click at [112, 11] on input at bounding box center [102, 11] width 157 height 9
paste input "6PGCLAnbcmeXq0PKg0WBgLqy"
type input "6PGCLAnbcmeXq0PKg0WBgLqy"
select select "10"
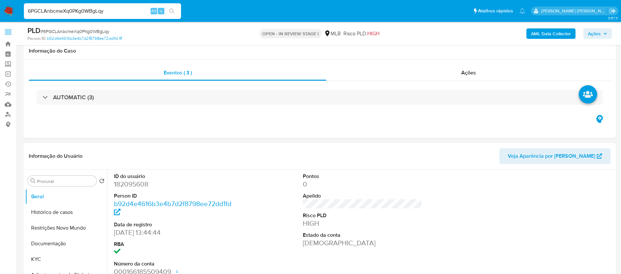
scroll to position [147, 0]
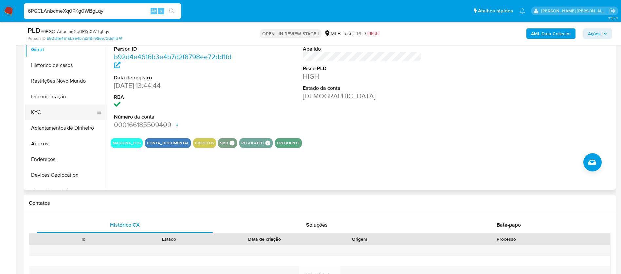
click at [64, 112] on button "KYC" at bounding box center [63, 113] width 77 height 16
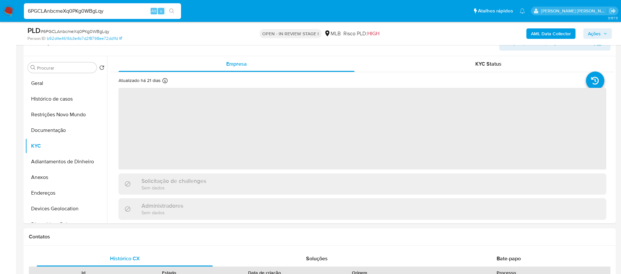
scroll to position [98, 0]
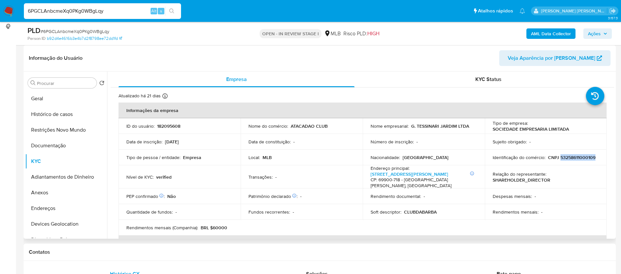
drag, startPoint x: 593, startPoint y: 157, endPoint x: 558, endPoint y: 160, distance: 34.4
click at [558, 160] on p "CNPJ 53258611000109" at bounding box center [571, 158] width 47 height 6
copy p "53258611000109"
click at [71, 141] on button "Documentação" at bounding box center [63, 146] width 77 height 16
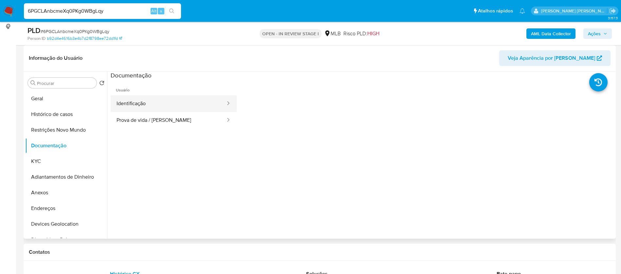
click at [151, 108] on button "Identificação" at bounding box center [168, 104] width 115 height 17
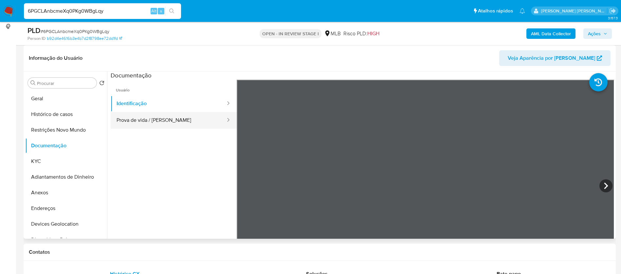
click at [161, 123] on button "Prova de vida / [PERSON_NAME]" at bounding box center [168, 120] width 115 height 17
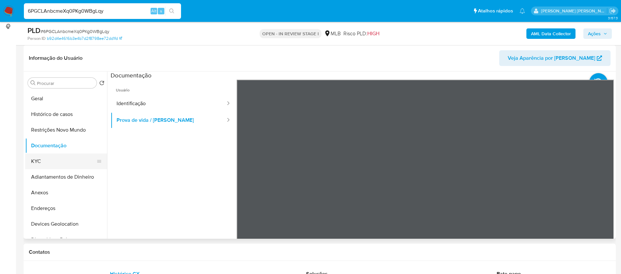
click at [74, 155] on button "KYC" at bounding box center [63, 162] width 77 height 16
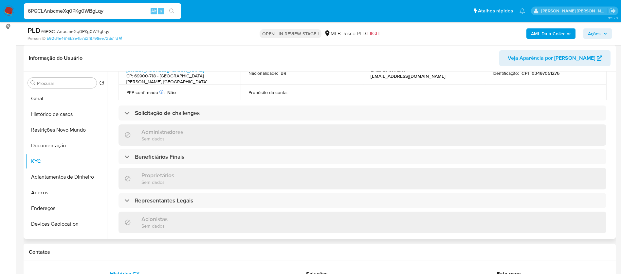
scroll to position [139, 0]
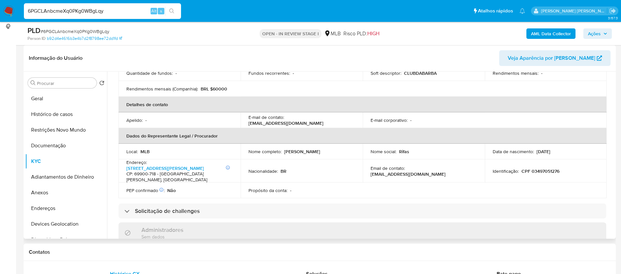
drag, startPoint x: 335, startPoint y: 146, endPoint x: 284, endPoint y: 146, distance: 51.0
click at [284, 149] on div "Nome completo : [PERSON_NAME]" at bounding box center [301, 152] width 106 height 6
copy p "[PERSON_NAME]"
drag, startPoint x: 555, startPoint y: 161, endPoint x: 519, endPoint y: 161, distance: 36.0
click at [519, 168] on div "Identificação : CPF 03497051276" at bounding box center [545, 171] width 106 height 6
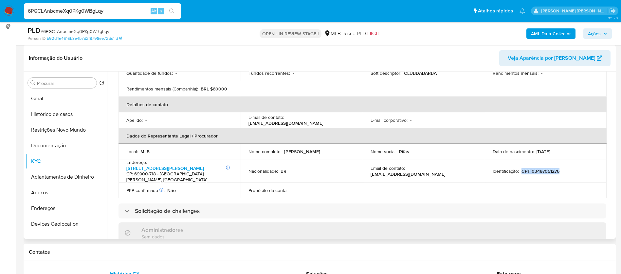
copy p "CPF 03497051276"
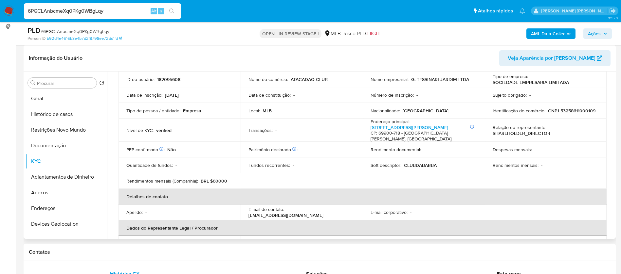
scroll to position [0, 0]
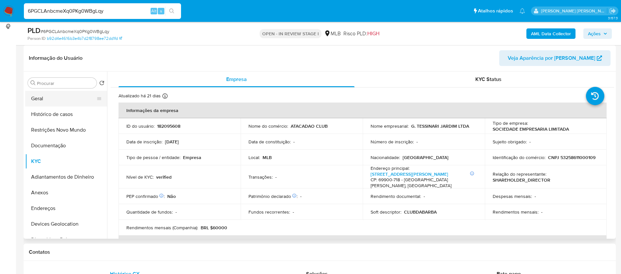
click at [49, 99] on button "Geral" at bounding box center [63, 99] width 77 height 16
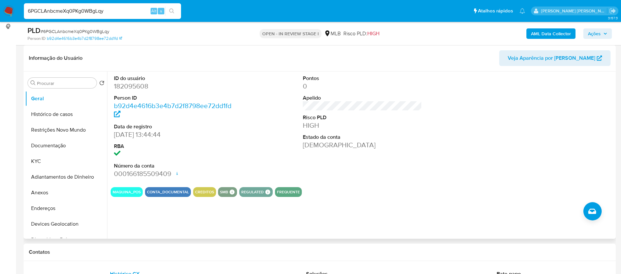
click at [125, 91] on dl "ID do usuário 182095608 Person ID b92d4e4616b3e4b7d2f8798ee72dd1fd Data de regi…" at bounding box center [173, 127] width 119 height 104
copy dt "Person"
click at [143, 88] on dd "182095608" at bounding box center [173, 86] width 119 height 9
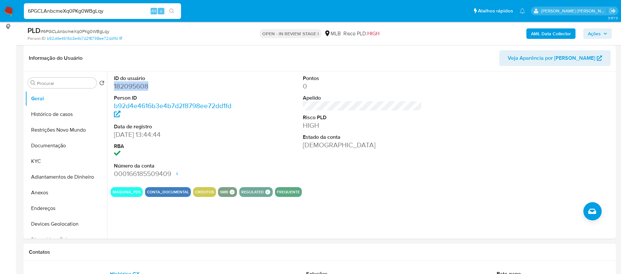
copy dd "182095608"
click at [534, 30] on b "AML Data Collector" at bounding box center [551, 33] width 40 height 10
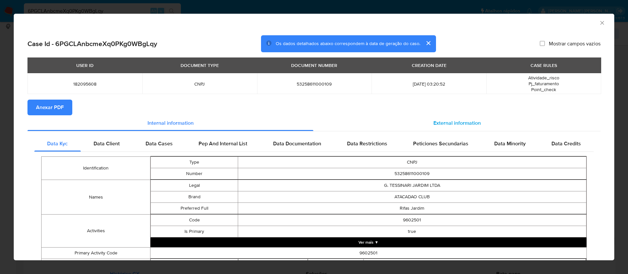
click at [446, 120] on span "External information" at bounding box center [456, 123] width 47 height 8
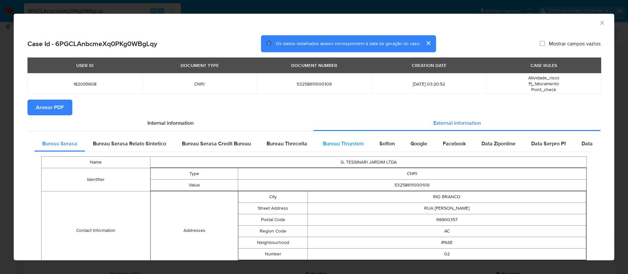
click at [347, 141] on span "Bureau Thsystem" at bounding box center [343, 144] width 41 height 8
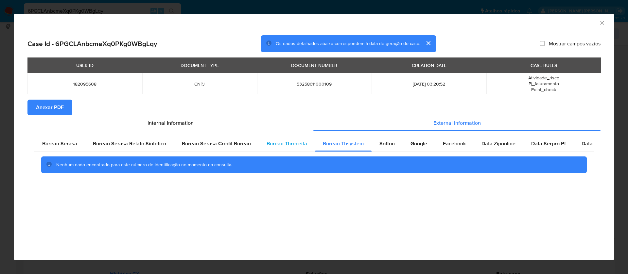
click at [284, 142] on span "Bureau Threceita" at bounding box center [287, 144] width 41 height 8
click at [61, 108] on span "Anexar PDF" at bounding box center [50, 107] width 28 height 14
click at [600, 22] on icon "Fechar a janela" at bounding box center [602, 23] width 7 height 7
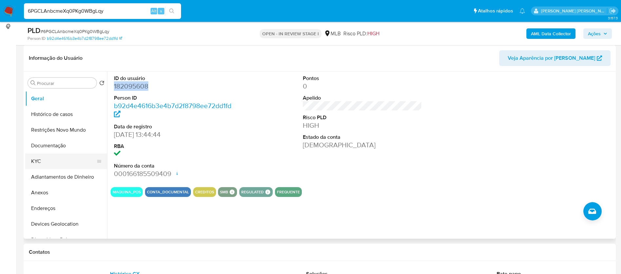
click at [55, 162] on button "KYC" at bounding box center [63, 162] width 77 height 16
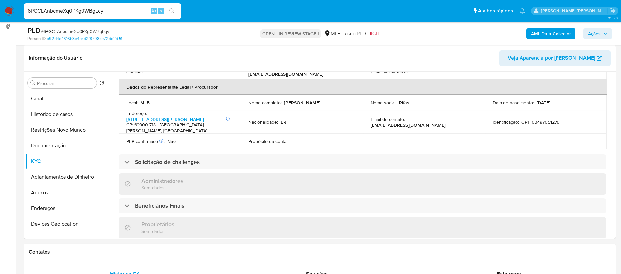
scroll to position [41, 0]
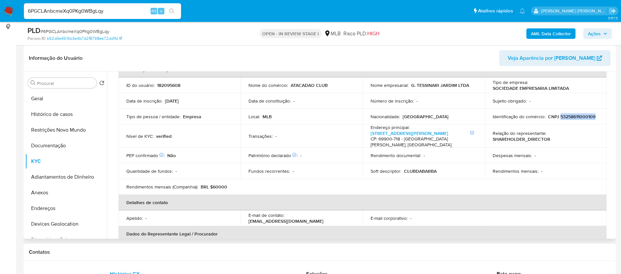
drag, startPoint x: 592, startPoint y: 115, endPoint x: 557, endPoint y: 116, distance: 35.3
click at [557, 116] on p "CNPJ 53258611000109" at bounding box center [571, 117] width 47 height 6
copy p "53258611000109"
click at [66, 92] on button "Geral" at bounding box center [63, 99] width 77 height 16
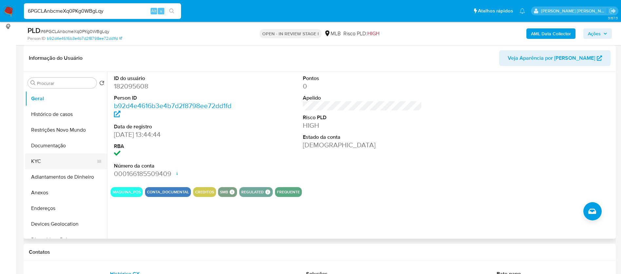
click at [66, 165] on button "KYC" at bounding box center [63, 162] width 77 height 16
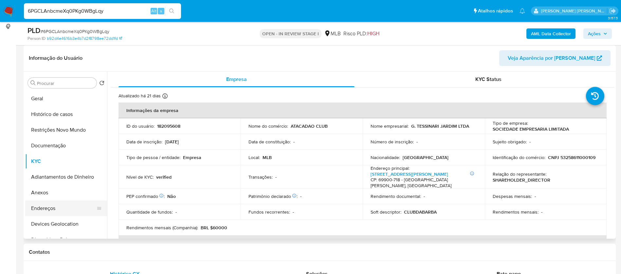
click at [51, 207] on button "Endereços" at bounding box center [63, 209] width 77 height 16
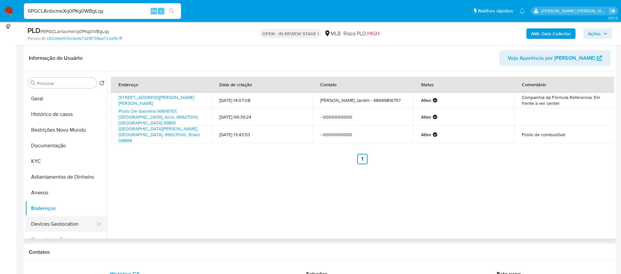
click at [46, 222] on button "Devices Geolocation" at bounding box center [63, 225] width 77 height 16
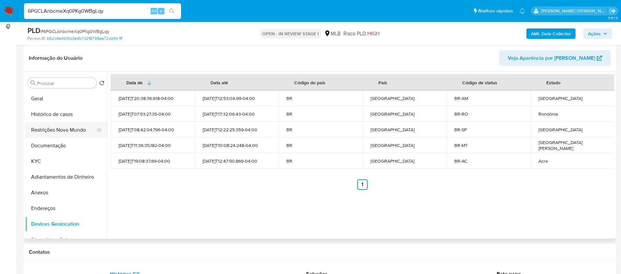
click at [69, 131] on button "Restrições Novo Mundo" at bounding box center [63, 130] width 77 height 16
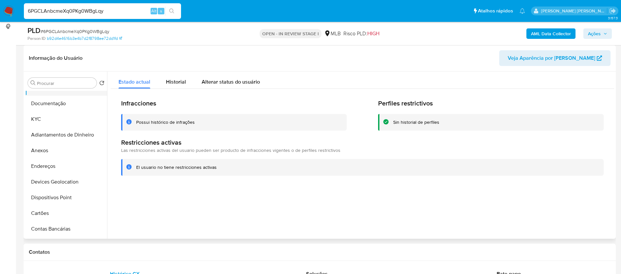
scroll to position [98, 0]
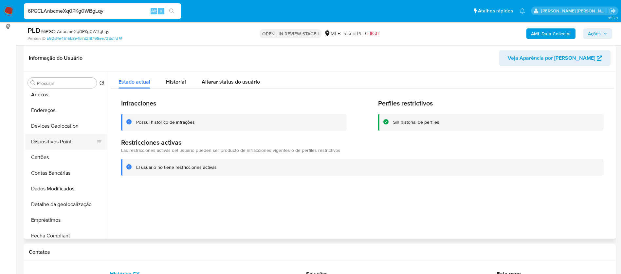
click at [67, 142] on button "Dispositivos Point" at bounding box center [63, 142] width 77 height 16
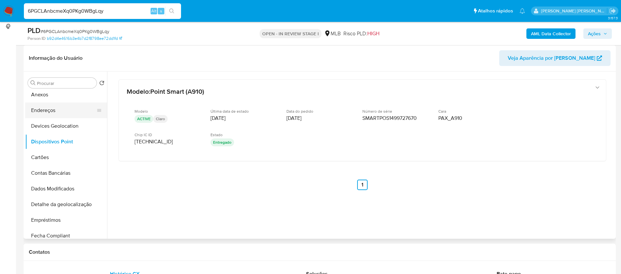
drag, startPoint x: 66, startPoint y: 110, endPoint x: 49, endPoint y: 116, distance: 18.0
click at [66, 110] on button "Endereços" at bounding box center [63, 111] width 77 height 16
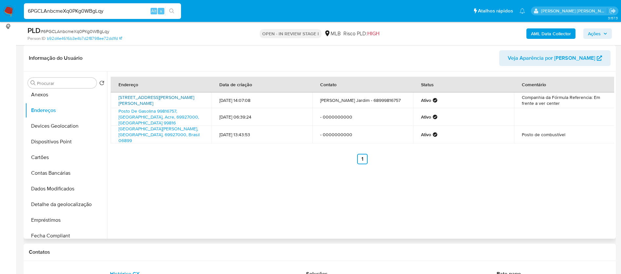
click at [136, 100] on link "Rua Quintino Bocaiuva 1323, Rio Branco, Acre, 69900718, Brasil 1323" at bounding box center [156, 100] width 76 height 12
click at [63, 99] on button "Anexos" at bounding box center [63, 95] width 77 height 16
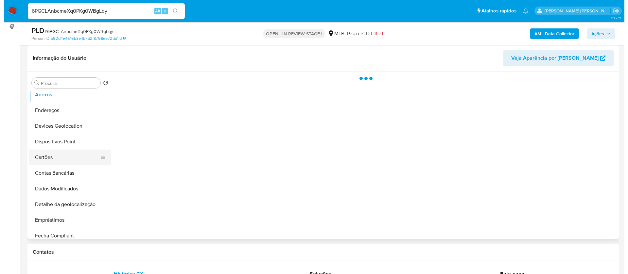
scroll to position [49, 0]
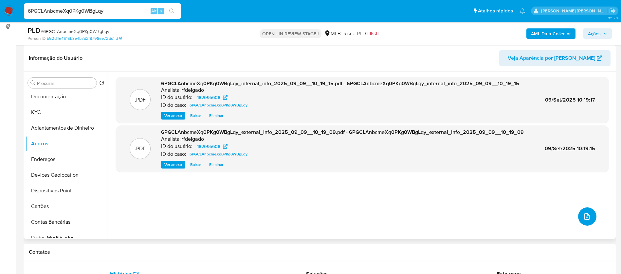
click at [583, 219] on icon "upload-file" at bounding box center [587, 217] width 8 height 8
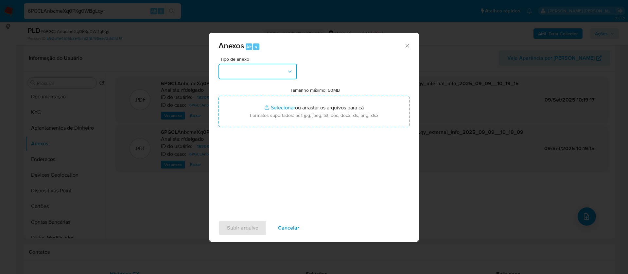
click at [262, 71] on button "button" at bounding box center [258, 72] width 79 height 16
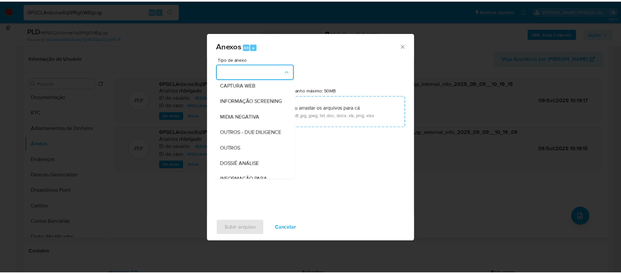
scroll to position [98, 0]
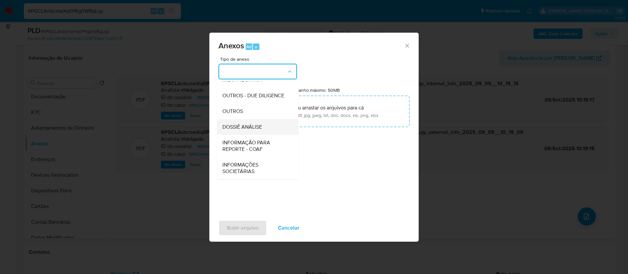
click at [254, 128] on span "DOSSIÊ ANÁLISE" at bounding box center [242, 127] width 40 height 7
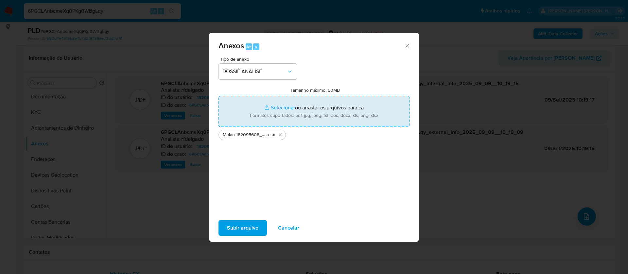
type input "C:\fakepath\2° SAR - - CNPJ 04278247000125 - F. TRINDADE LTDA.pdf"
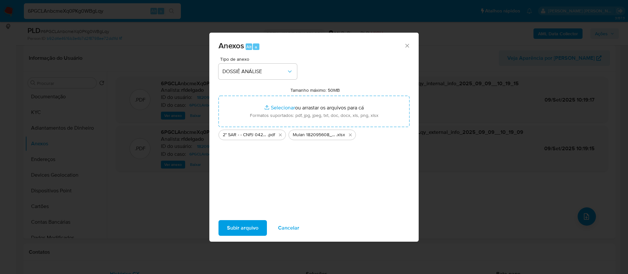
click at [236, 232] on span "Subir arquivo" at bounding box center [242, 228] width 31 height 14
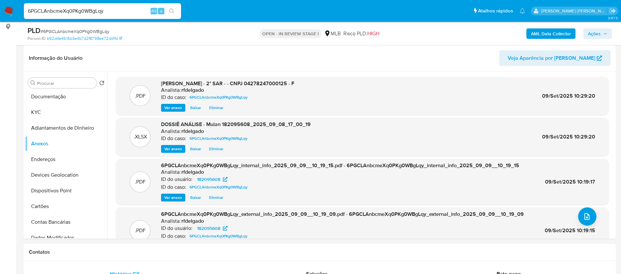
click at [610, 34] on button "Ações" at bounding box center [597, 33] width 28 height 10
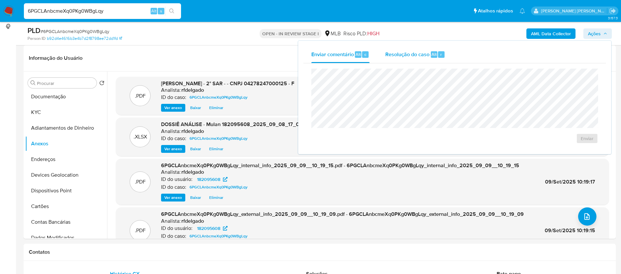
click at [419, 54] on span "Resolução do caso" at bounding box center [407, 54] width 44 height 8
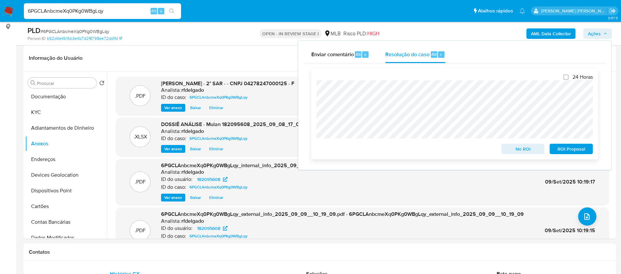
click at [590, 150] on button "ROI Proposal" at bounding box center [570, 149] width 43 height 10
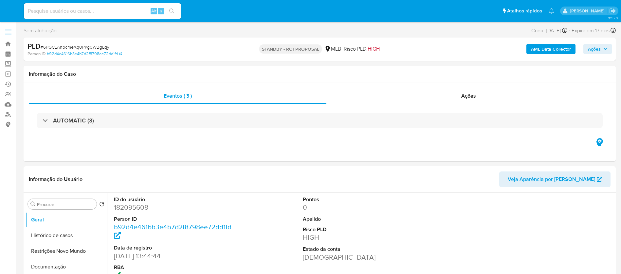
select select "10"
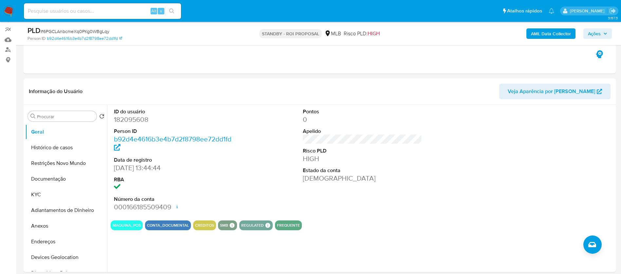
scroll to position [98, 0]
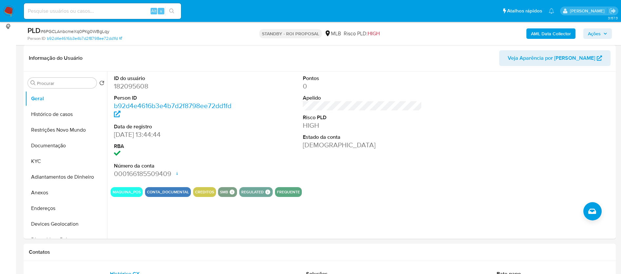
drag, startPoint x: 51, startPoint y: 191, endPoint x: 4, endPoint y: 143, distance: 67.8
click at [51, 191] on button "Anexos" at bounding box center [66, 193] width 82 height 16
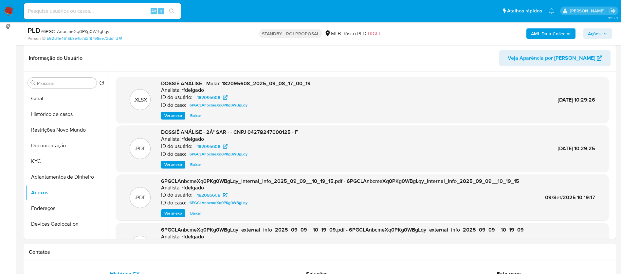
click at [111, 12] on input at bounding box center [102, 11] width 157 height 9
paste input "spsLWd6OYFvq2P10BjrHSolf"
type input "spsLWd6OYFvq2P10BjrHSolf"
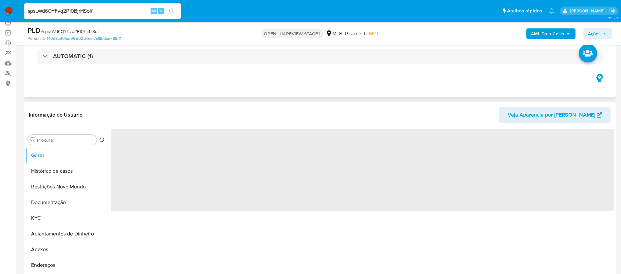
scroll to position [98, 0]
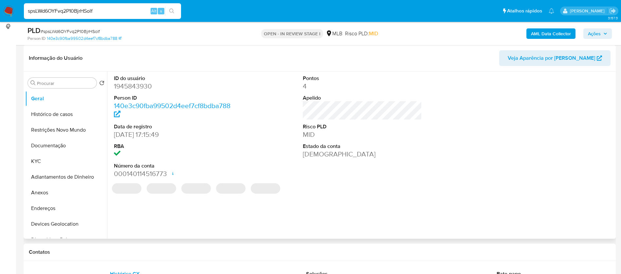
select select "10"
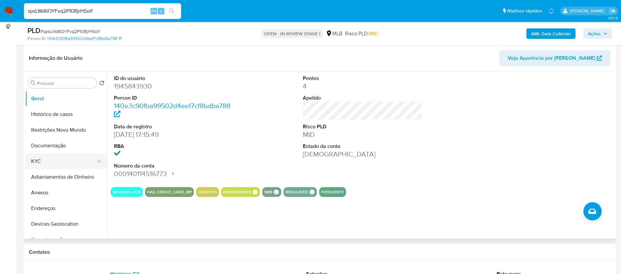
click at [54, 154] on button "KYC" at bounding box center [63, 162] width 77 height 16
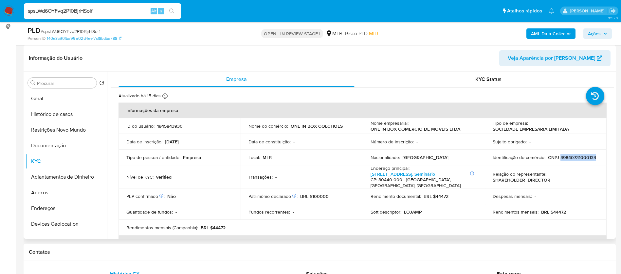
drag, startPoint x: 539, startPoint y: 160, endPoint x: 503, endPoint y: 160, distance: 36.0
click at [503, 160] on div "Identificação do comércio : CNPJ 49840731000134" at bounding box center [545, 158] width 106 height 6
copy p "49840731000134"
click at [48, 148] on button "Documentação" at bounding box center [63, 146] width 77 height 16
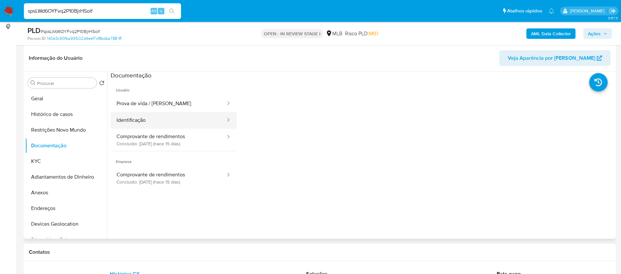
click at [160, 117] on button "Identificação" at bounding box center [168, 120] width 115 height 17
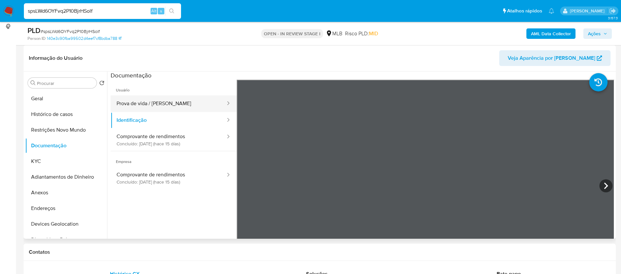
click at [167, 102] on button "Prova de vida / [PERSON_NAME]" at bounding box center [168, 104] width 115 height 17
click at [182, 98] on button "Prova de vida / [PERSON_NAME]" at bounding box center [168, 104] width 115 height 17
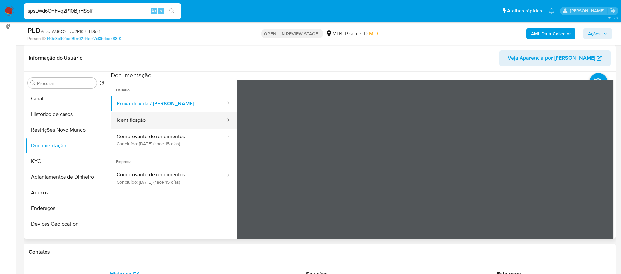
click at [171, 121] on button "Identificação" at bounding box center [168, 120] width 115 height 17
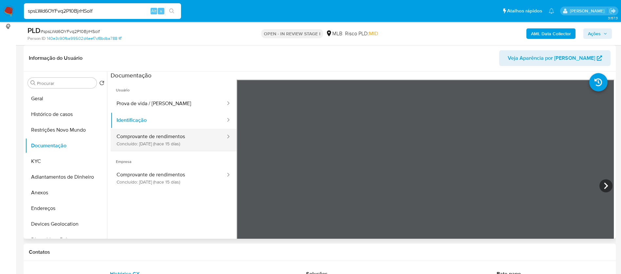
click at [174, 137] on button "Comprovante de rendimentos Concluído: [DATE] (hace 15 días)" at bounding box center [168, 140] width 115 height 22
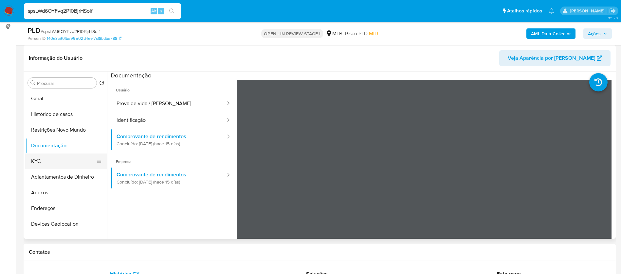
click at [56, 161] on button "KYC" at bounding box center [63, 162] width 77 height 16
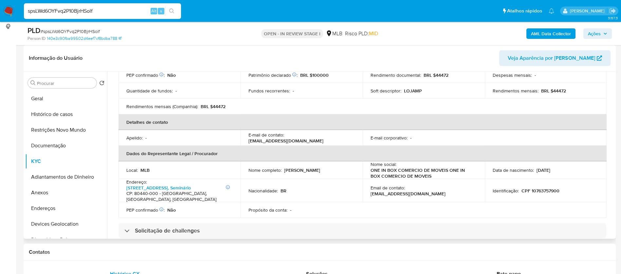
scroll to position [147, 0]
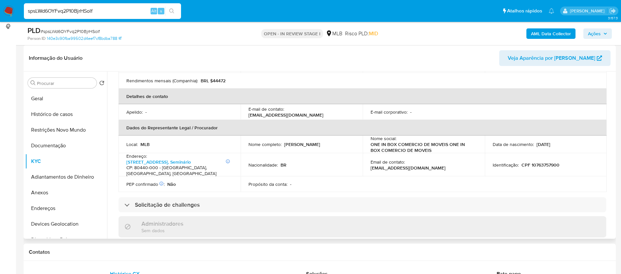
drag, startPoint x: 283, startPoint y: 146, endPoint x: 343, endPoint y: 143, distance: 60.3
click at [343, 143] on div "Nome completo : [PERSON_NAME]" at bounding box center [301, 145] width 106 height 6
copy p "[PERSON_NAME]"
drag, startPoint x: 558, startPoint y: 167, endPoint x: 519, endPoint y: 168, distance: 38.3
click at [519, 168] on div "Identificação : CPF 10763757900" at bounding box center [545, 165] width 106 height 6
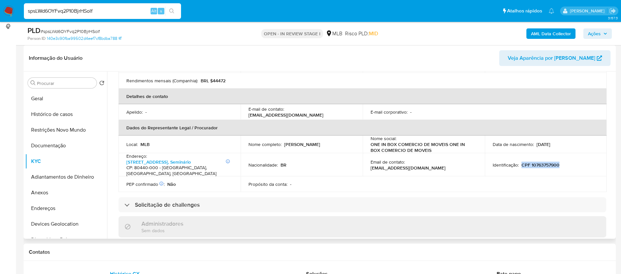
copy p "CPF 10763757900"
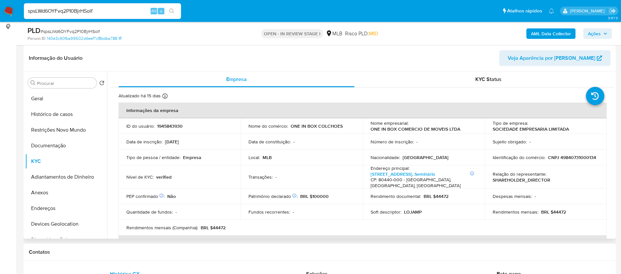
click at [170, 127] on p "1945843930" at bounding box center [170, 126] width 26 height 6
copy p "1945843930"
click at [232, 162] on td "Tipo de pessoa / entidade : Empresa" at bounding box center [179, 158] width 122 height 16
drag, startPoint x: 539, startPoint y: 160, endPoint x: 502, endPoint y: 159, distance: 37.3
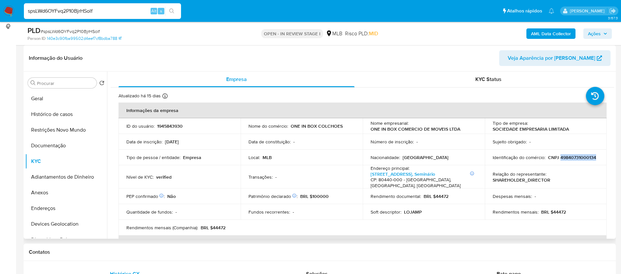
click at [502, 159] on div "Identificação do comércio : CNPJ 49840731000134" at bounding box center [545, 158] width 106 height 6
copy p "49840731000134"
click at [47, 103] on button "Geral" at bounding box center [63, 99] width 77 height 16
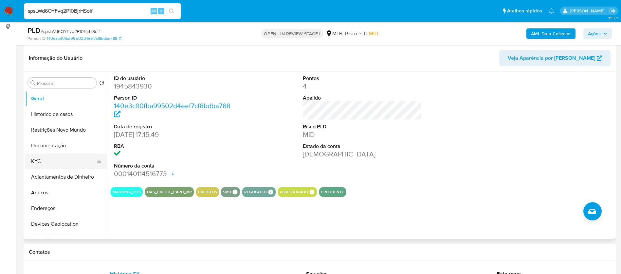
click at [44, 158] on button "KYC" at bounding box center [63, 162] width 77 height 16
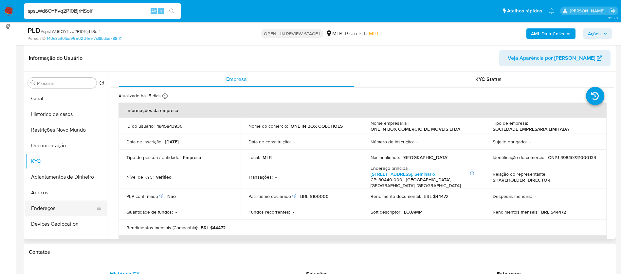
click at [53, 207] on button "Endereços" at bounding box center [63, 209] width 77 height 16
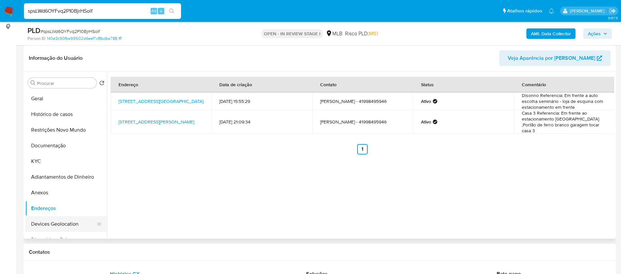
click at [67, 230] on button "Devices Geolocation" at bounding box center [63, 225] width 77 height 16
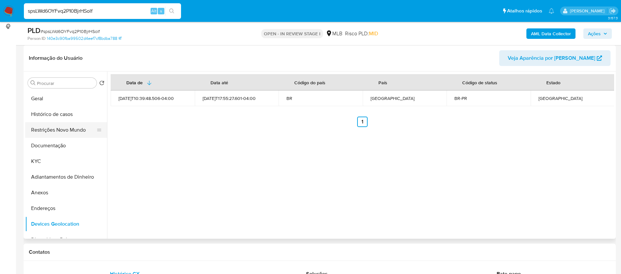
click at [68, 128] on button "Restrições Novo Mundo" at bounding box center [63, 130] width 77 height 16
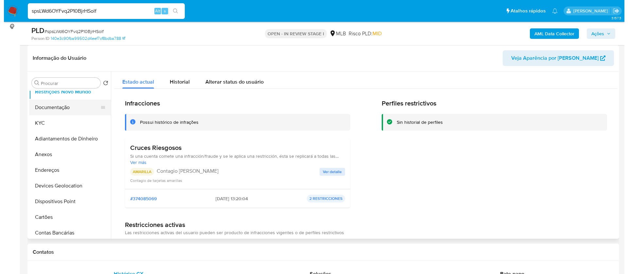
scroll to position [98, 0]
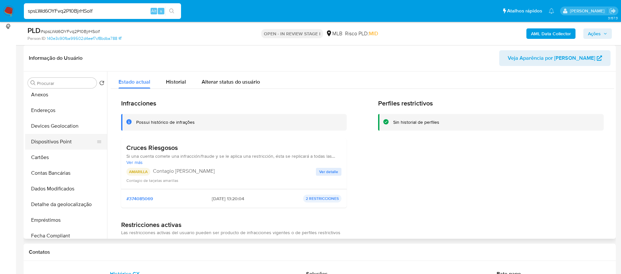
click at [68, 142] on button "Dispositivos Point" at bounding box center [63, 142] width 77 height 16
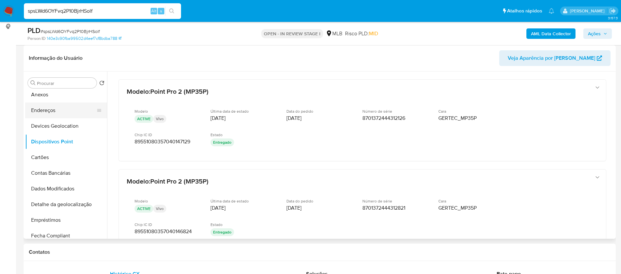
click at [63, 107] on button "Endereços" at bounding box center [63, 111] width 77 height 16
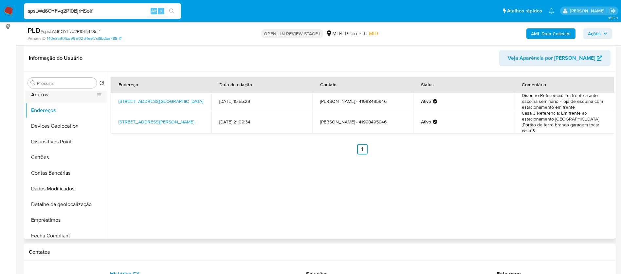
click at [59, 95] on button "Anexos" at bounding box center [63, 95] width 77 height 16
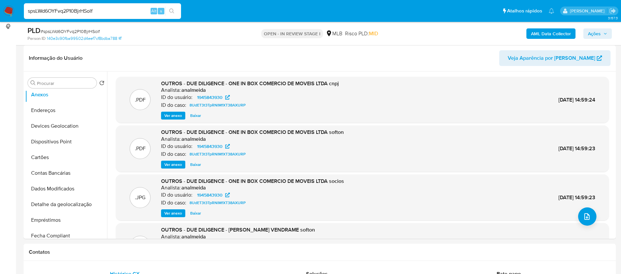
click at [550, 35] on b "AML Data Collector" at bounding box center [551, 33] width 40 height 10
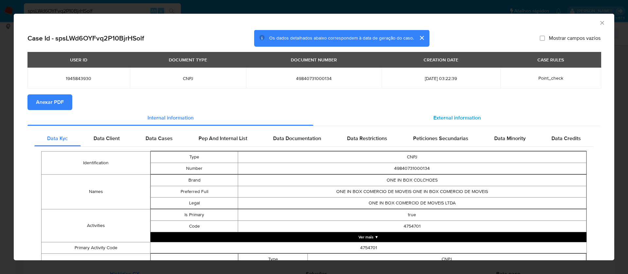
click at [433, 115] on span "External information" at bounding box center [456, 118] width 47 height 8
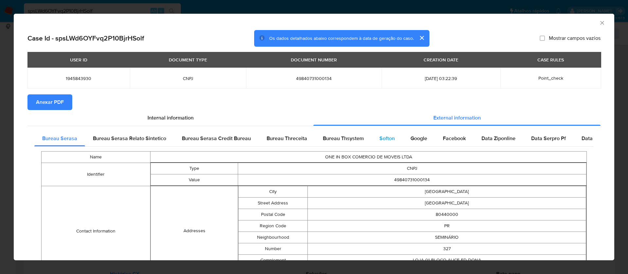
click at [383, 136] on span "Softon" at bounding box center [386, 139] width 15 height 8
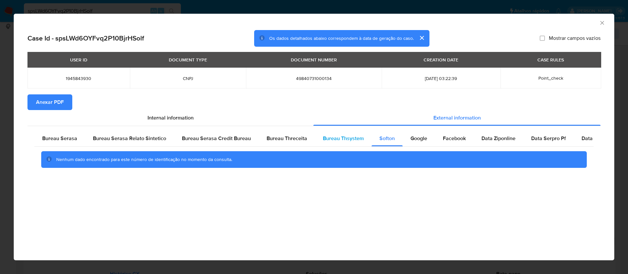
click at [337, 137] on span "Bureau Thsystem" at bounding box center [343, 139] width 41 height 8
click at [294, 142] on span "Bureau Threceita" at bounding box center [287, 139] width 41 height 8
click at [346, 140] on span "Bureau Thsystem" at bounding box center [343, 139] width 41 height 8
click at [63, 108] on span "Anexar PDF" at bounding box center [50, 102] width 28 height 14
click at [601, 22] on icon "Fechar a janela" at bounding box center [602, 23] width 4 height 4
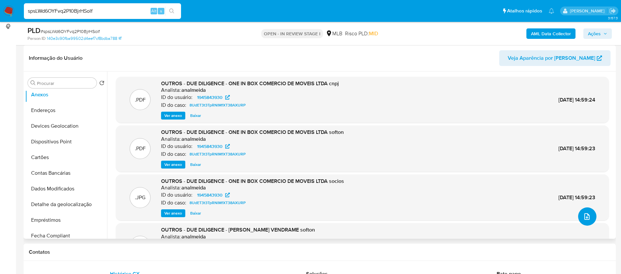
click at [583, 215] on span "upload-file" at bounding box center [587, 217] width 8 height 8
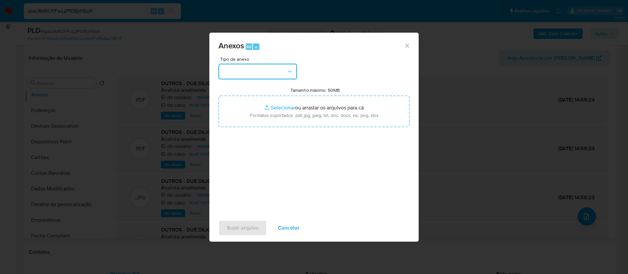
click at [277, 74] on button "button" at bounding box center [258, 72] width 79 height 16
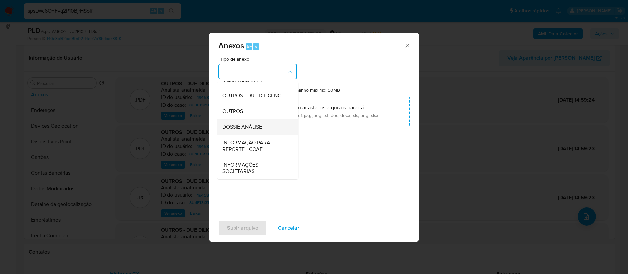
click at [261, 128] on span "DOSSIÊ ANÁLISE" at bounding box center [242, 127] width 40 height 7
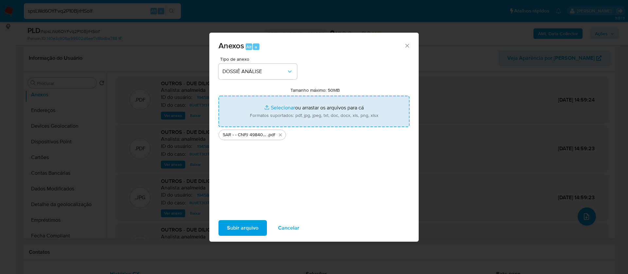
type input "C:\fakepath\Mulan 1945843930_2025_09_08_16_59_47.xlsx"
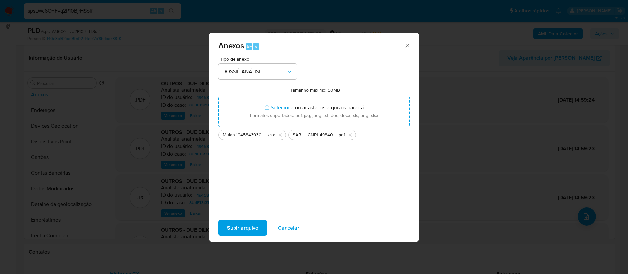
click at [240, 233] on span "Subir arquivo" at bounding box center [242, 228] width 31 height 14
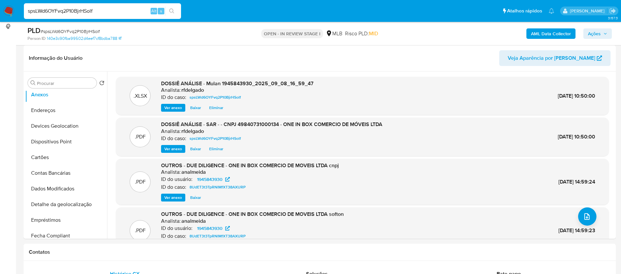
click at [600, 37] on span "Ações" at bounding box center [594, 33] width 13 height 10
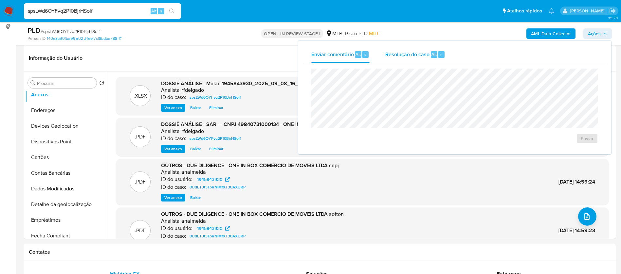
click at [426, 52] on span "Resolução do caso" at bounding box center [407, 54] width 44 height 8
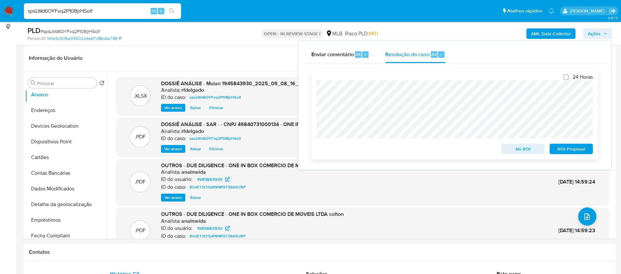
click at [569, 153] on span "ROI Proposal" at bounding box center [571, 149] width 34 height 9
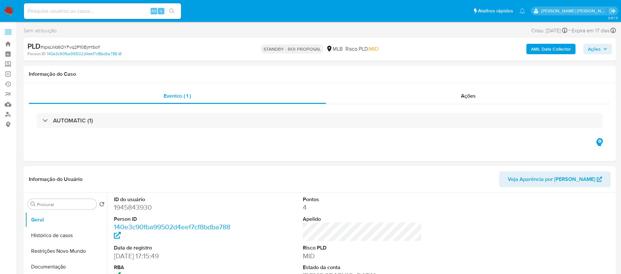
click at [10, 12] on img at bounding box center [8, 11] width 11 height 11
select select "10"
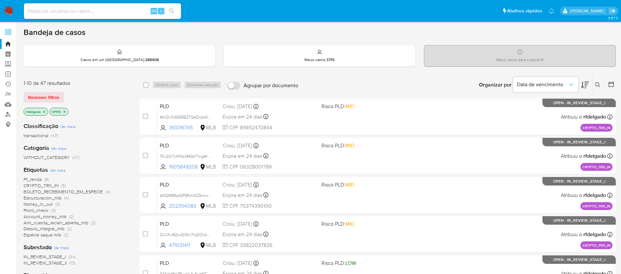
click at [125, 9] on input at bounding box center [102, 11] width 157 height 9
paste input "3ayTKm5YQyjIkdUrp21luYpr"
type input "3ayTKm5YQyjIkdUrp21luYpr"
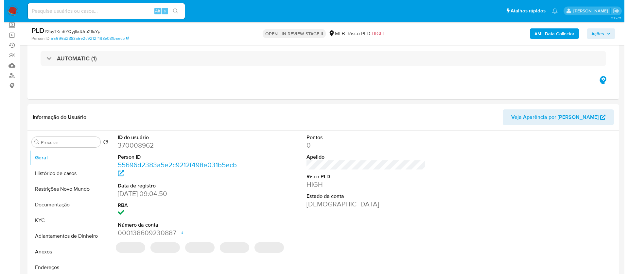
scroll to position [98, 0]
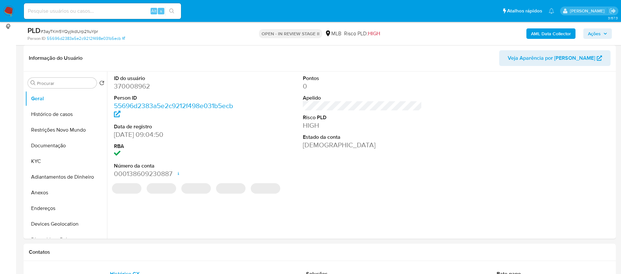
select select "10"
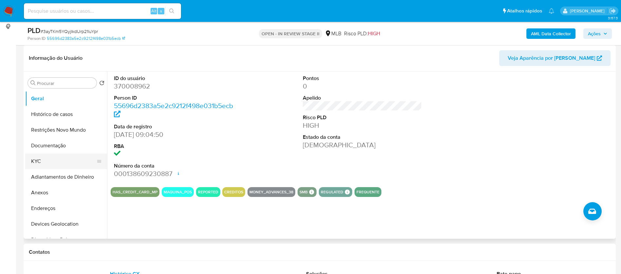
click at [55, 160] on button "KYC" at bounding box center [63, 162] width 77 height 16
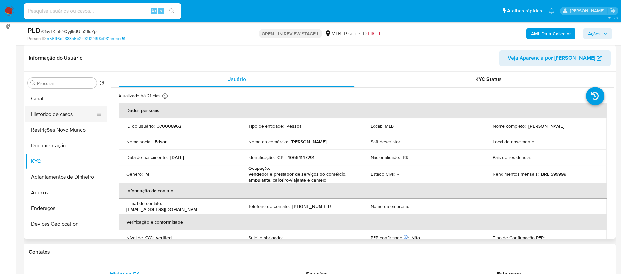
click at [63, 117] on button "Histórico de casos" at bounding box center [63, 115] width 77 height 16
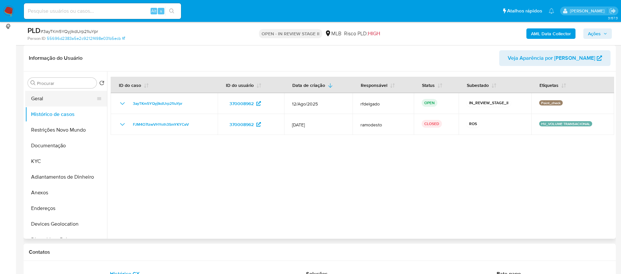
click at [37, 103] on button "Geral" at bounding box center [63, 99] width 77 height 16
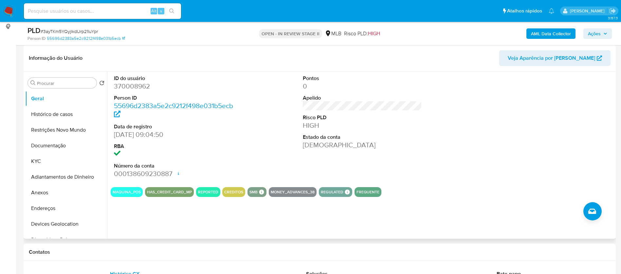
click at [144, 88] on dd "370008962" at bounding box center [173, 86] width 119 height 9
copy dd "370008962"
click at [39, 144] on button "Documentação" at bounding box center [63, 146] width 77 height 16
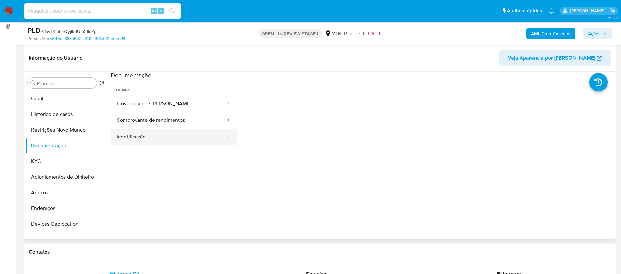
click at [147, 140] on button "Identificação" at bounding box center [168, 137] width 115 height 17
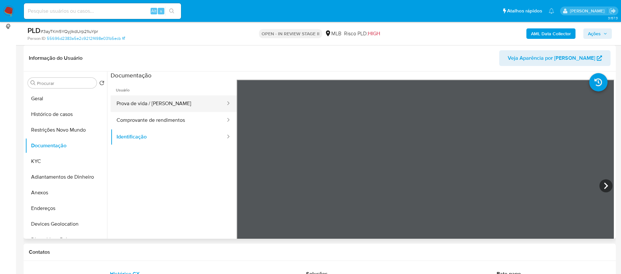
click at [174, 101] on button "Prova de vida / [PERSON_NAME]" at bounding box center [168, 104] width 115 height 17
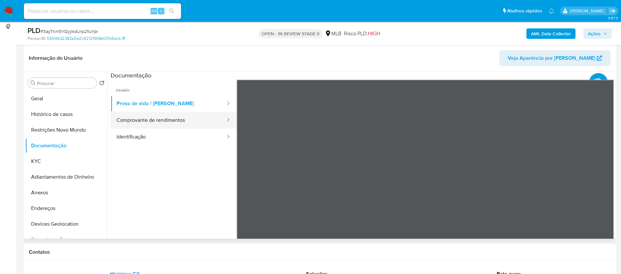
click at [180, 120] on button "Comprovante de rendimentos" at bounding box center [168, 120] width 115 height 17
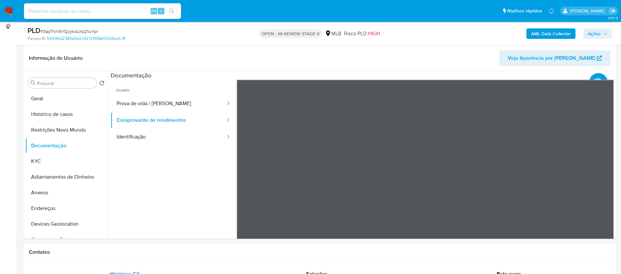
click at [548, 35] on b "AML Data Collector" at bounding box center [551, 33] width 40 height 10
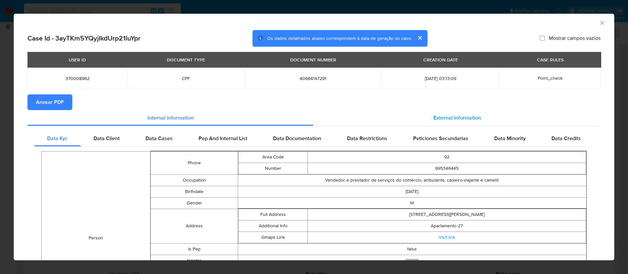
click at [445, 118] on span "External information" at bounding box center [456, 118] width 47 height 8
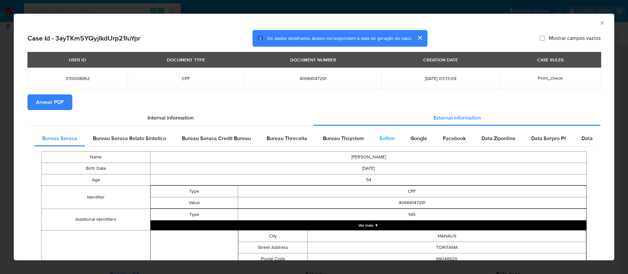
click at [382, 137] on span "Softon" at bounding box center [386, 139] width 15 height 8
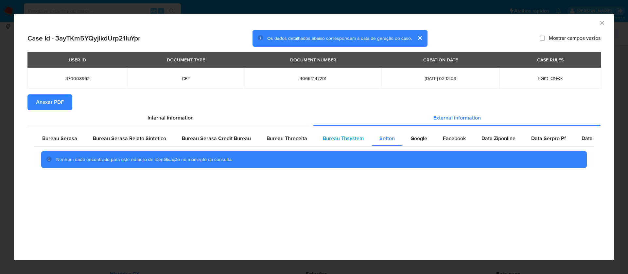
click at [346, 139] on span "Bureau Thsystem" at bounding box center [343, 139] width 41 height 8
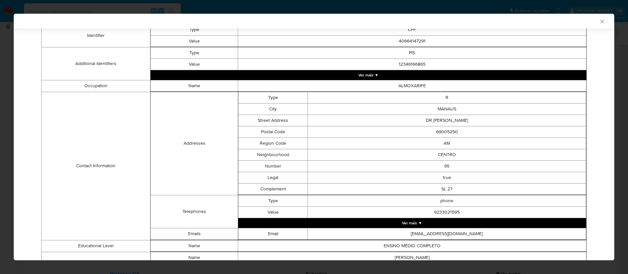
scroll to position [312, 0]
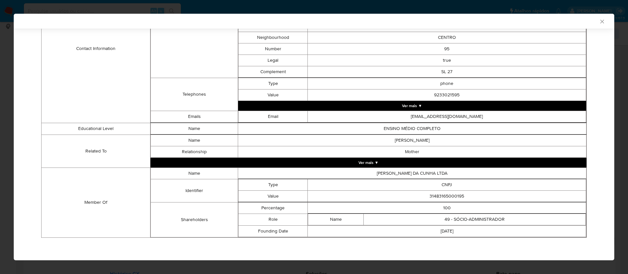
click at [453, 197] on td "31483165000195" at bounding box center [447, 196] width 278 height 11
copy td "31483165000195"
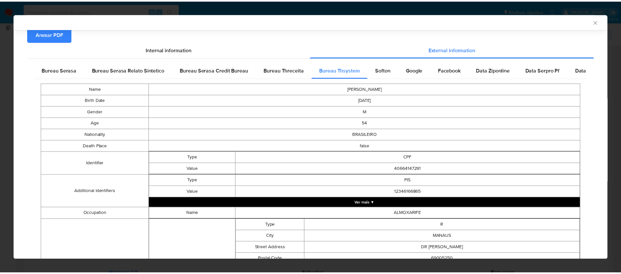
scroll to position [0, 0]
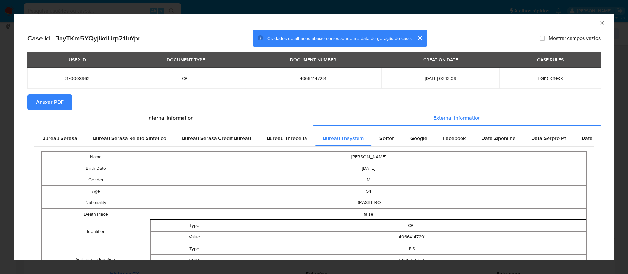
click at [52, 101] on span "Anexar PDF" at bounding box center [50, 102] width 28 height 14
click at [54, 101] on span "Anexar PDF" at bounding box center [50, 102] width 28 height 14
click at [600, 24] on icon "Fechar a janela" at bounding box center [602, 23] width 4 height 4
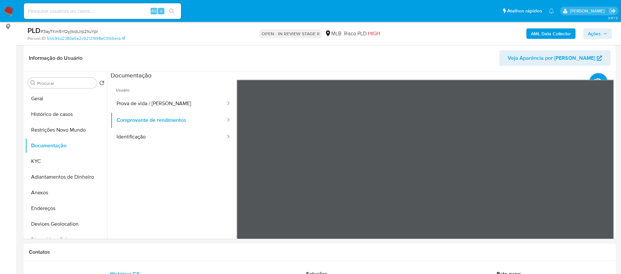
click at [538, 32] on b "AML Data Collector" at bounding box center [551, 33] width 40 height 10
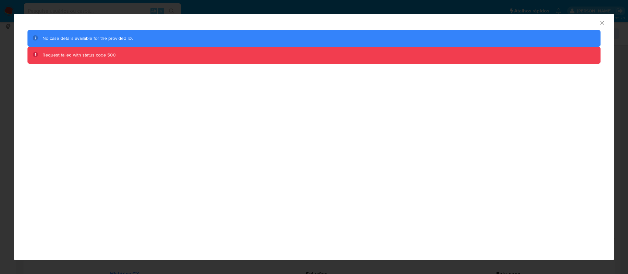
click at [602, 24] on icon "Fechar a janela" at bounding box center [602, 23] width 7 height 7
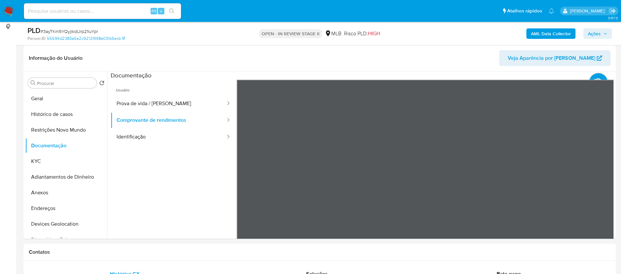
click at [546, 32] on b "AML Data Collector" at bounding box center [551, 33] width 40 height 10
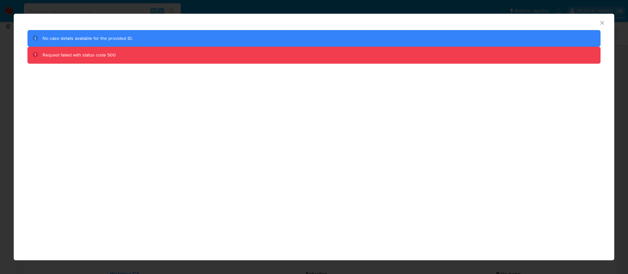
click at [436, 181] on div "AML Data Collector No case details available for the provided ID. Request faile…" at bounding box center [314, 137] width 601 height 247
click at [603, 24] on icon "Fechar a janela" at bounding box center [602, 23] width 7 height 7
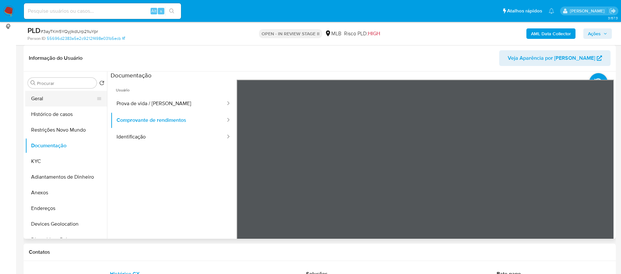
click at [56, 101] on button "Geral" at bounding box center [63, 99] width 77 height 16
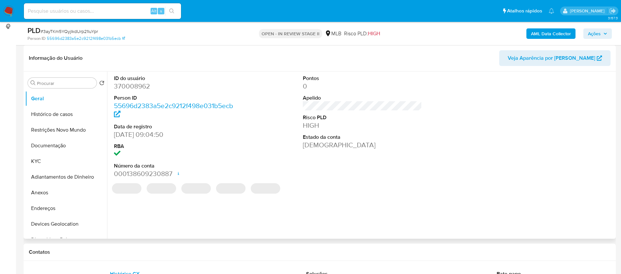
click at [134, 86] on dd "370008962" at bounding box center [173, 86] width 119 height 9
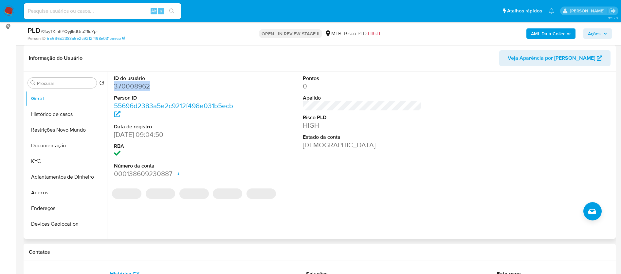
copy dd "370008962"
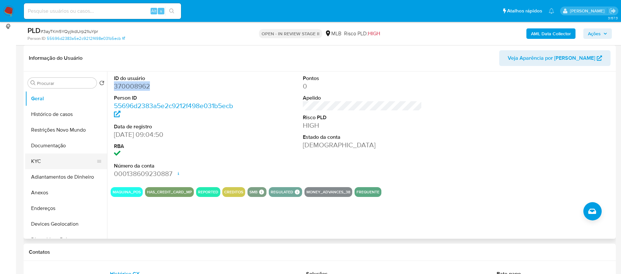
click at [56, 157] on button "KYC" at bounding box center [63, 162] width 77 height 16
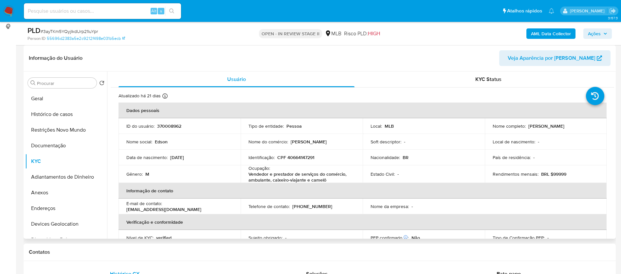
drag, startPoint x: 579, startPoint y: 126, endPoint x: 526, endPoint y: 125, distance: 52.3
click at [526, 125] on div "Nome completo : Edson Cardoso da Cunha" at bounding box center [545, 126] width 106 height 6
copy p "[PERSON_NAME]"
click at [165, 128] on p "370008962" at bounding box center [169, 126] width 24 height 6
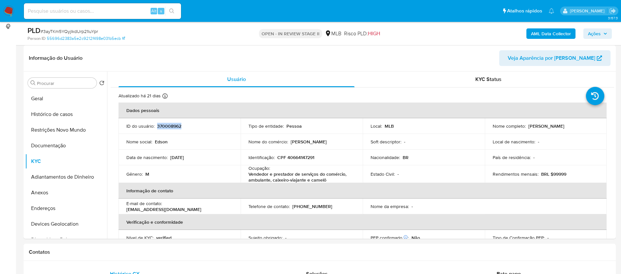
copy p "370008962"
click at [37, 102] on button "Geral" at bounding box center [63, 99] width 77 height 16
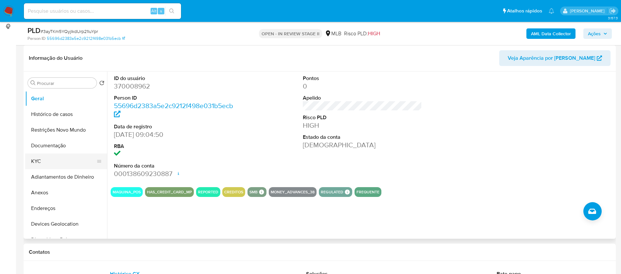
click at [55, 167] on button "KYC" at bounding box center [63, 162] width 77 height 16
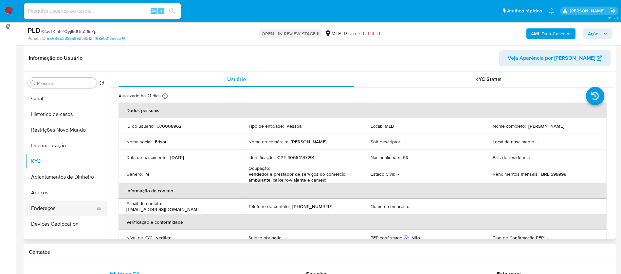
click at [55, 205] on button "Endereços" at bounding box center [63, 209] width 77 height 16
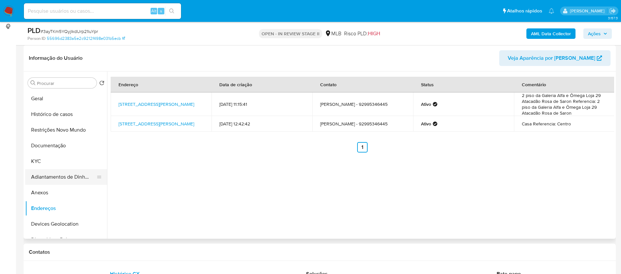
scroll to position [49, 0]
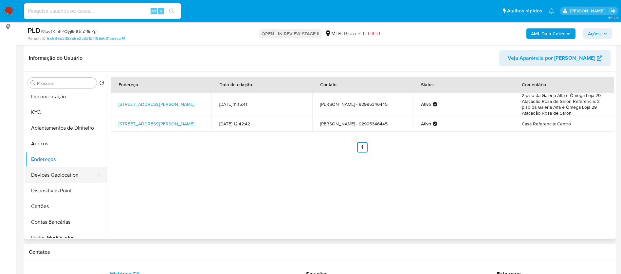
click at [72, 175] on button "Devices Geolocation" at bounding box center [63, 175] width 77 height 16
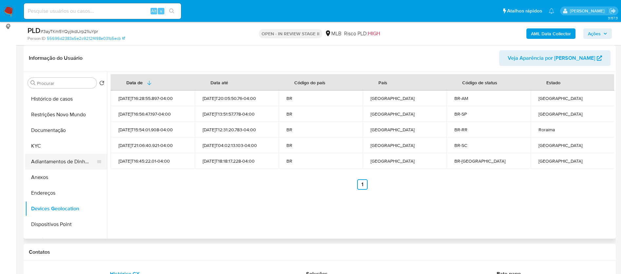
scroll to position [0, 0]
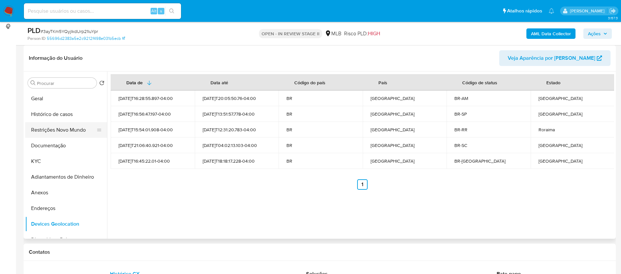
click at [77, 128] on button "Restrições Novo Mundo" at bounding box center [63, 130] width 77 height 16
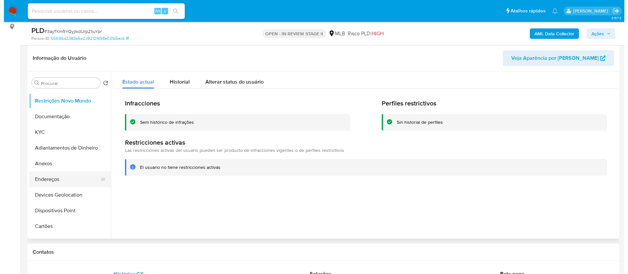
scroll to position [49, 0]
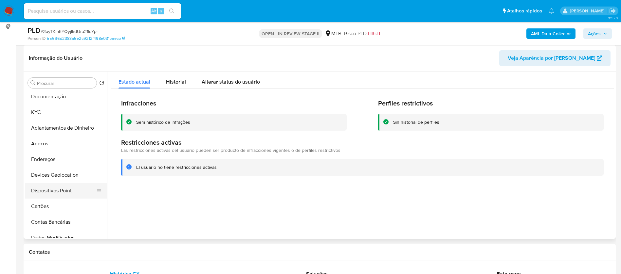
click at [71, 192] on button "Dispositivos Point" at bounding box center [63, 191] width 77 height 16
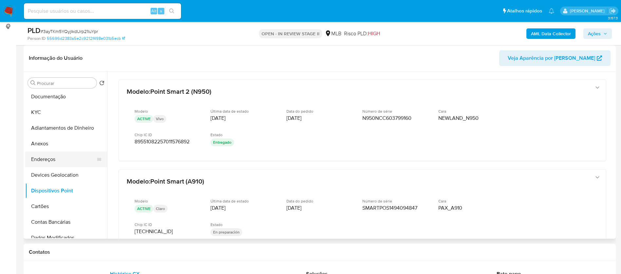
click at [71, 160] on button "Endereços" at bounding box center [63, 160] width 77 height 16
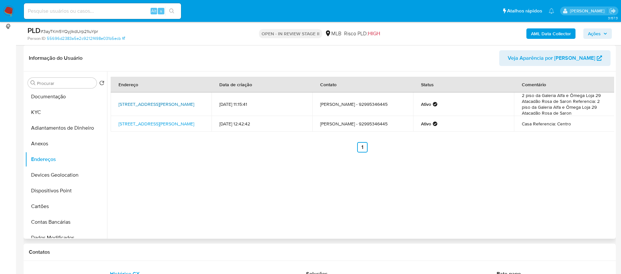
click at [162, 104] on link "Rua Doutor Moreira 95, Manaus, Amazonas, 69005250, Brasil 95" at bounding box center [156, 104] width 76 height 7
click at [37, 148] on button "Anexos" at bounding box center [63, 144] width 77 height 16
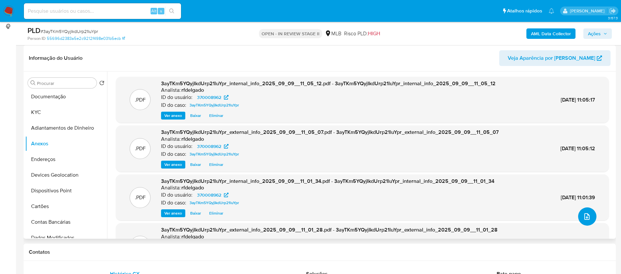
click at [586, 220] on span "upload-file" at bounding box center [587, 217] width 8 height 8
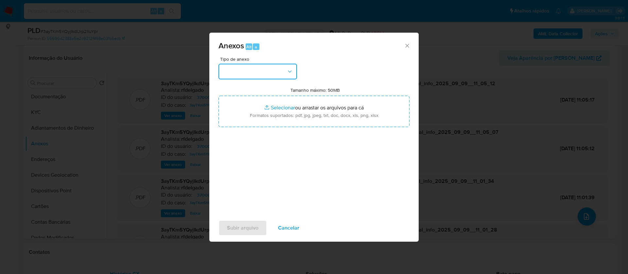
click at [282, 75] on button "button" at bounding box center [258, 72] width 79 height 16
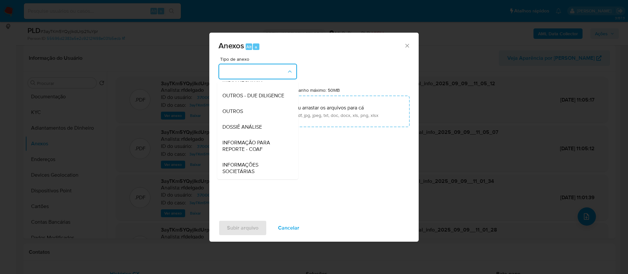
scroll to position [98, 0]
click at [261, 127] on span "DOSSIÊ ANÁLISE" at bounding box center [242, 127] width 40 height 7
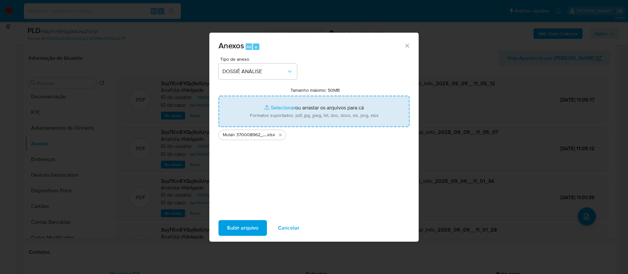
type input "C:\fakepath\2° SAR - - CPF 40664147291 - EDSON CARDOSO DA CUNHA.pdf"
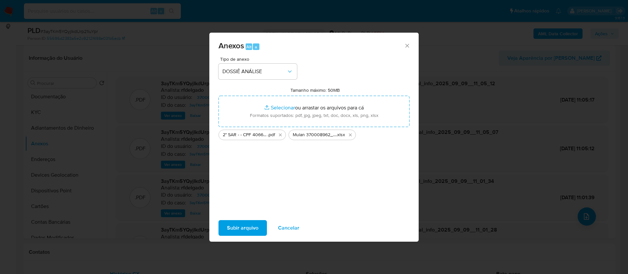
click at [254, 231] on span "Subir arquivo" at bounding box center [242, 228] width 31 height 14
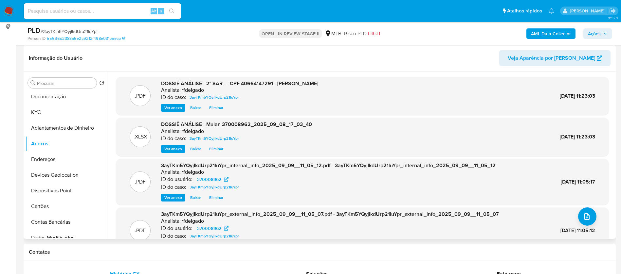
click at [218, 110] on span "Eliminar" at bounding box center [216, 108] width 14 height 7
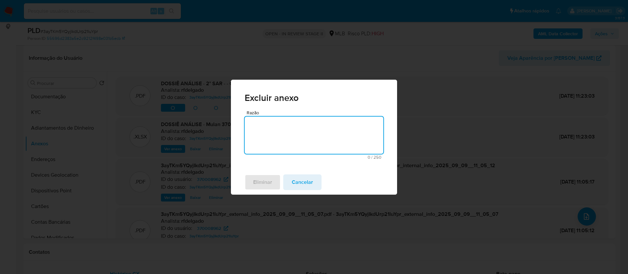
click at [274, 134] on textarea "Razão" at bounding box center [314, 135] width 139 height 37
type textarea "."
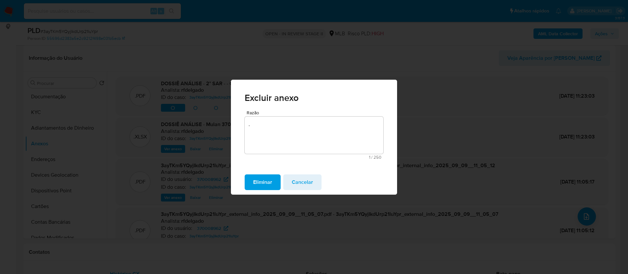
click at [266, 183] on span "Eliminar" at bounding box center [262, 182] width 19 height 14
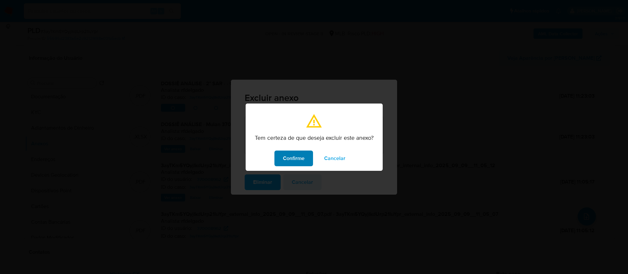
click at [297, 157] on span "Confirme" at bounding box center [294, 158] width 22 height 14
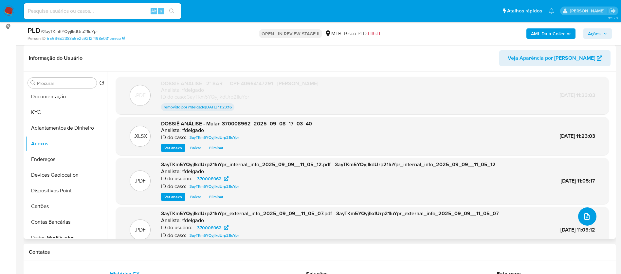
click at [583, 214] on span "upload-file" at bounding box center [587, 217] width 8 height 8
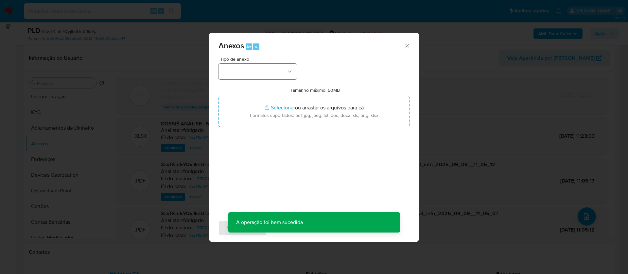
drag, startPoint x: 277, startPoint y: 80, endPoint x: 277, endPoint y: 75, distance: 5.3
click at [277, 79] on div "Tipo de anexo Tamanho máximo: 50MB Selecionar arquivos Selecionar ou arrastar o…" at bounding box center [314, 134] width 191 height 154
click at [277, 74] on button "button" at bounding box center [258, 72] width 79 height 16
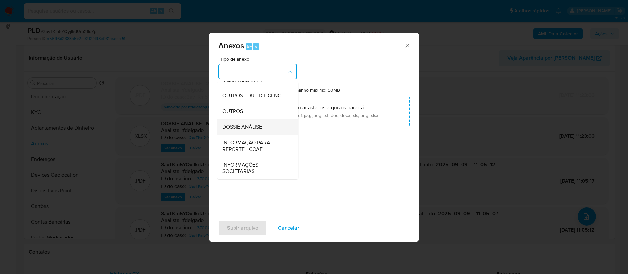
click at [265, 127] on div "DOSSIÊ ANÁLISE" at bounding box center [255, 127] width 67 height 16
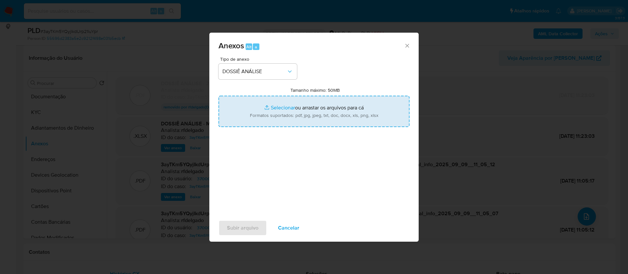
type input "C:\fakepath\2° SAR - - CPF 40664147291 - EDSON CARDOSO DA CUNHA (1).pdf"
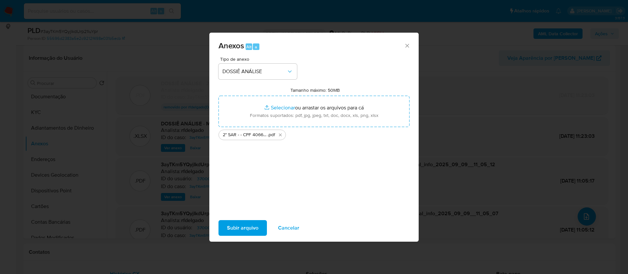
click at [245, 230] on span "Subir arquivo" at bounding box center [242, 228] width 31 height 14
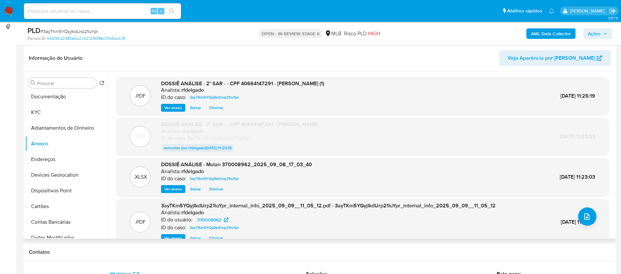
click at [213, 107] on span "Eliminar" at bounding box center [216, 108] width 14 height 7
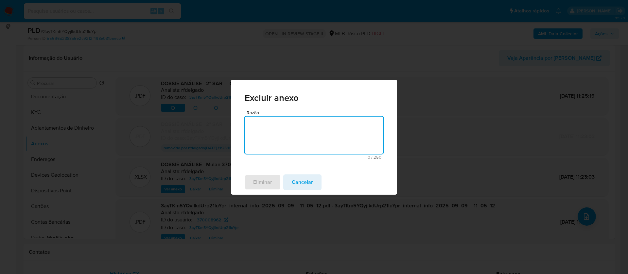
click at [261, 121] on textarea "Razão" at bounding box center [314, 135] width 139 height 37
type textarea "."
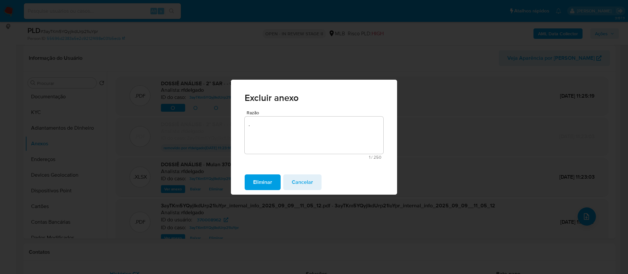
click at [274, 185] on button "Eliminar" at bounding box center [263, 183] width 36 height 16
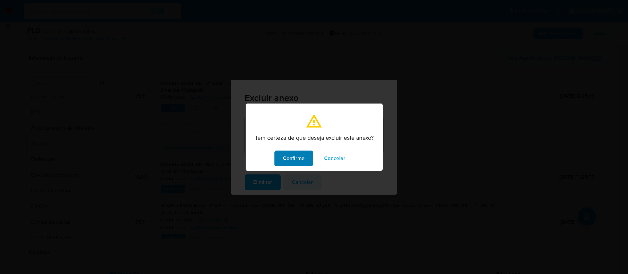
click at [293, 164] on span "Confirme" at bounding box center [294, 158] width 22 height 14
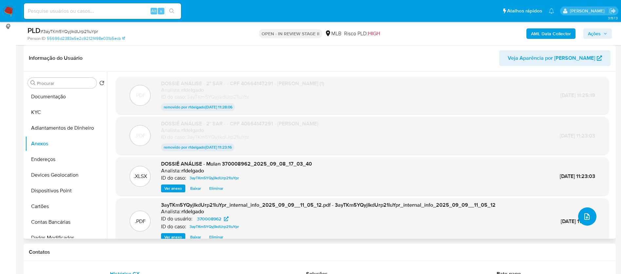
click at [586, 208] on button "upload-file" at bounding box center [587, 217] width 18 height 18
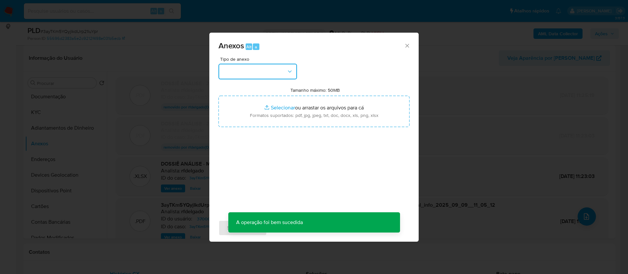
click at [275, 73] on button "button" at bounding box center [258, 72] width 79 height 16
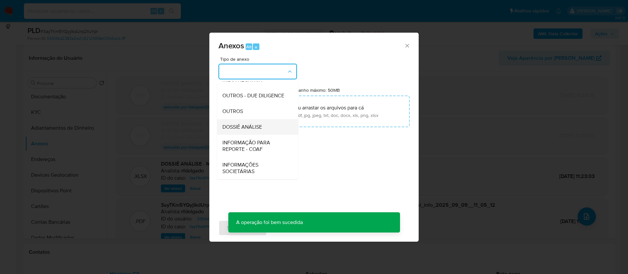
click at [264, 125] on div "DOSSIÊ ANÁLISE" at bounding box center [255, 127] width 67 height 16
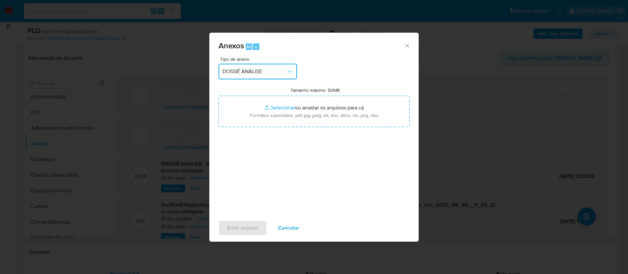
click at [277, 68] on button "DOSSIÊ ANÁLISE" at bounding box center [258, 72] width 79 height 16
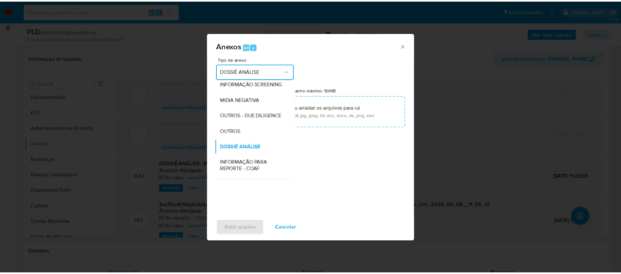
scroll to position [69, 0]
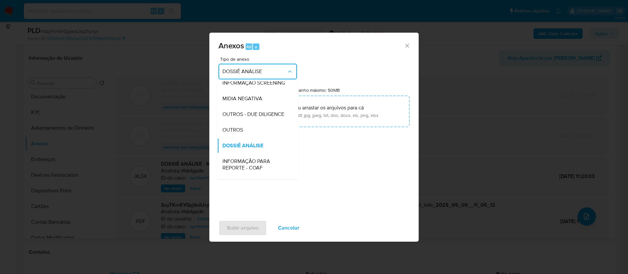
click at [335, 174] on div "Tipo de anexo DOSSIÊ ANÁLISE CAPTURA BUREAU CAPTURA DOWJONES CAPTURA GOOGLE CAP…" at bounding box center [314, 134] width 191 height 154
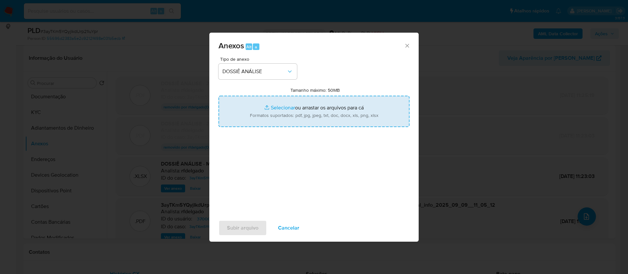
type input "C:\fakepath\2° SAR - - CPF 40664147291 - EDSON CARDOSO DA CUNHA (2).pdf"
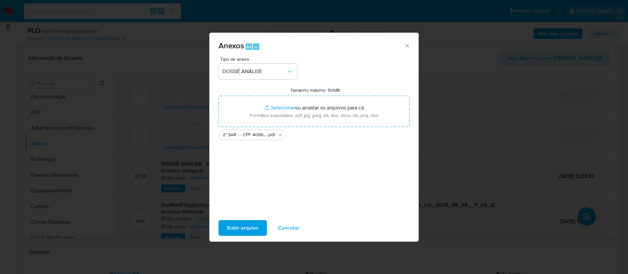
click at [247, 228] on span "Subir arquivo" at bounding box center [242, 228] width 31 height 14
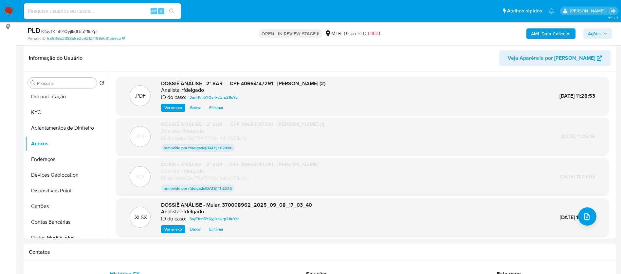
click at [600, 35] on span "Ações" at bounding box center [594, 33] width 13 height 10
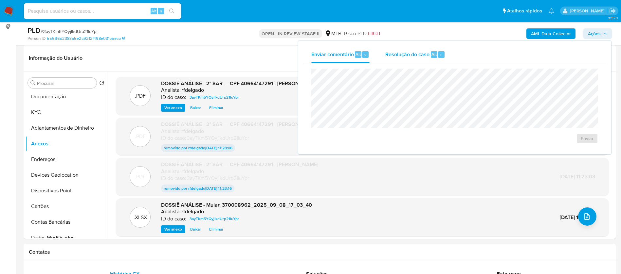
click at [405, 57] on span "Resolução do caso" at bounding box center [407, 54] width 44 height 8
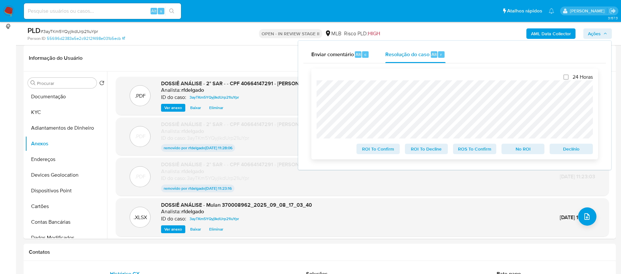
click at [584, 149] on span "Declínio" at bounding box center [571, 149] width 34 height 9
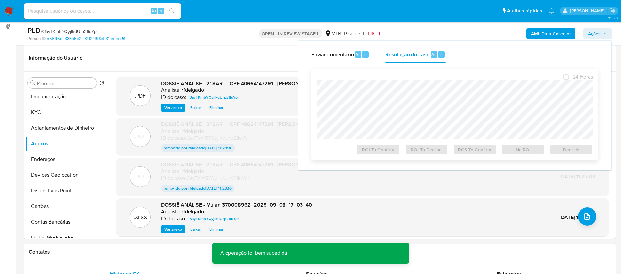
scroll to position [0, 0]
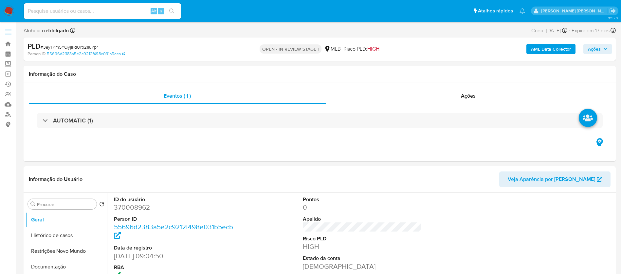
click at [597, 50] on span "Ações" at bounding box center [594, 49] width 13 height 10
select select "10"
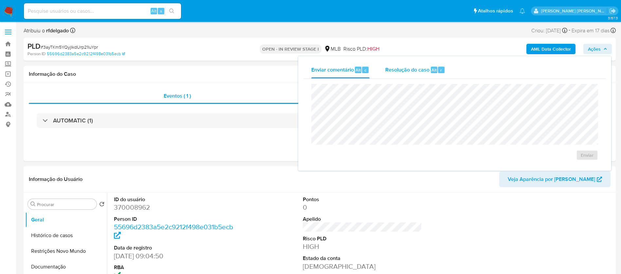
click at [420, 72] on span "Resolução do caso" at bounding box center [407, 70] width 44 height 8
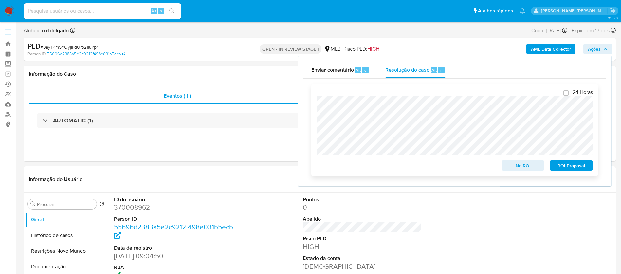
click at [561, 168] on span "ROI Proposal" at bounding box center [571, 165] width 34 height 9
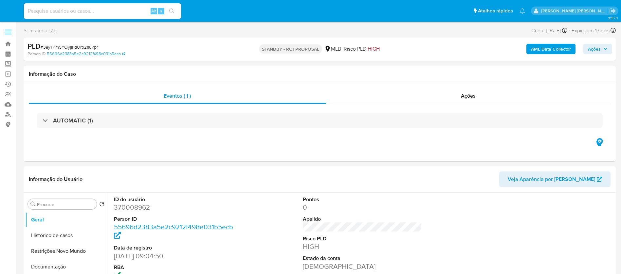
select select "10"
click at [131, 11] on input at bounding box center [102, 11] width 157 height 9
paste input "0EjueFfLPTF23HpA7nOoUpUL"
type input "0EjueFfLPTF23HpA7nOoUpUL"
select select "10"
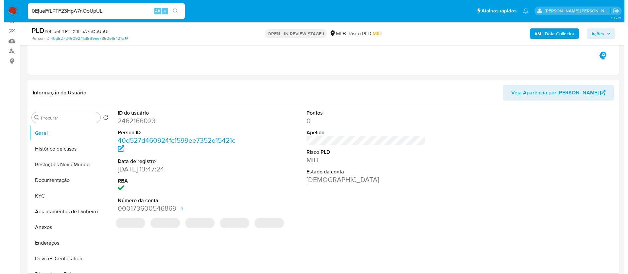
scroll to position [98, 0]
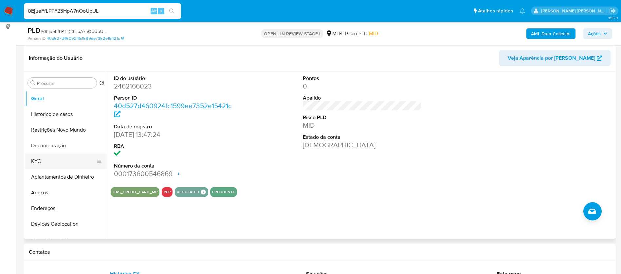
click at [67, 157] on button "KYC" at bounding box center [63, 162] width 77 height 16
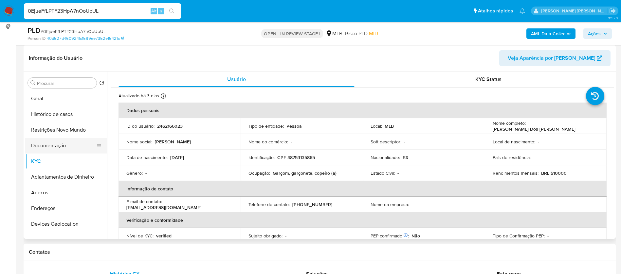
click at [62, 146] on button "Documentação" at bounding box center [63, 146] width 77 height 16
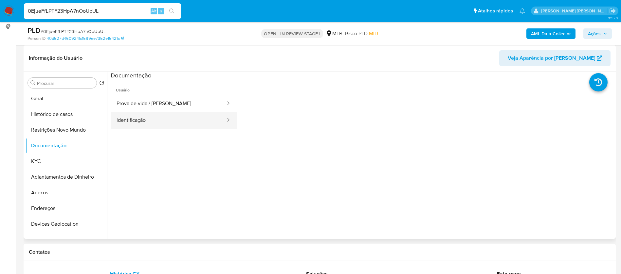
click at [194, 128] on button "Identificação" at bounding box center [168, 120] width 115 height 17
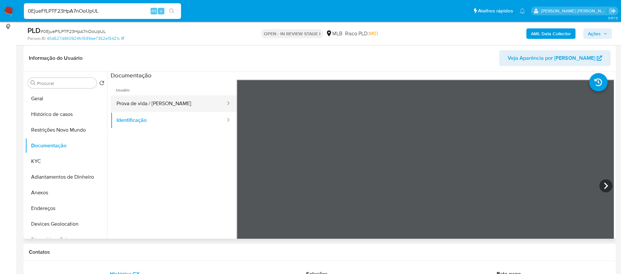
click at [194, 103] on button "Prova de vida / Selfie" at bounding box center [168, 104] width 115 height 17
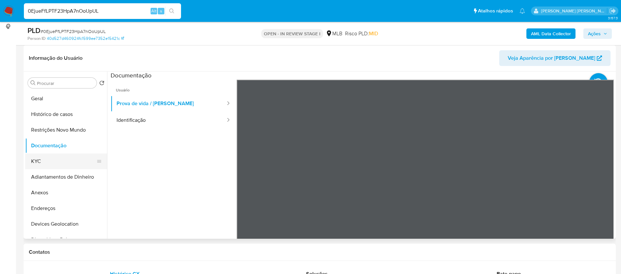
click at [56, 166] on button "KYC" at bounding box center [63, 162] width 77 height 16
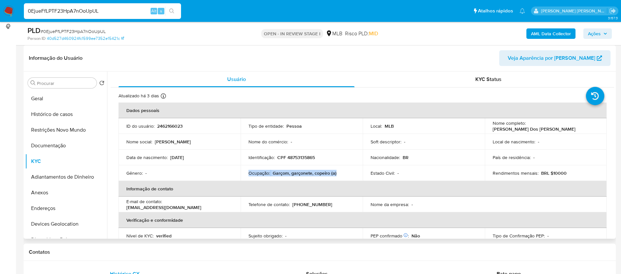
drag, startPoint x: 333, startPoint y: 173, endPoint x: 246, endPoint y: 173, distance: 87.0
click at [246, 173] on td "Ocupação : Garçom, garçonete, copeiro (a)" at bounding box center [301, 174] width 122 height 16
click at [537, 33] on b "AML Data Collector" at bounding box center [551, 33] width 40 height 10
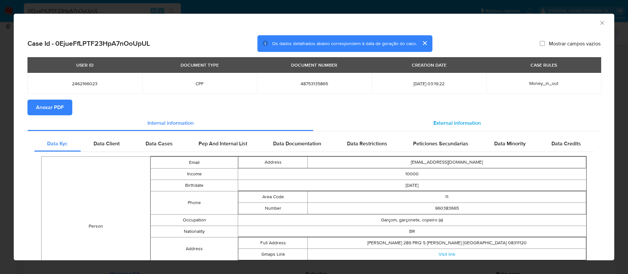
click at [449, 121] on span "External information" at bounding box center [456, 123] width 47 height 8
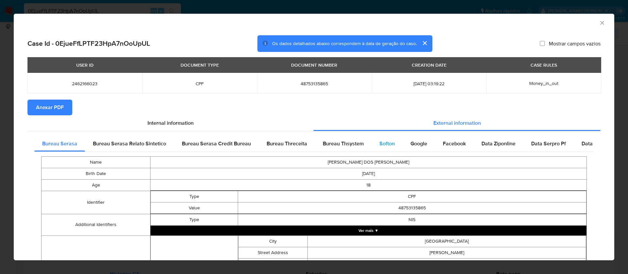
click at [384, 144] on span "Softon" at bounding box center [386, 144] width 15 height 8
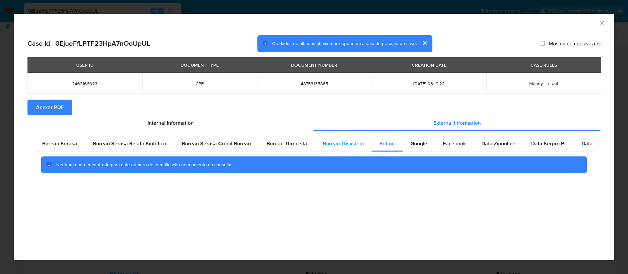
click at [330, 143] on span "Bureau Thsystem" at bounding box center [343, 144] width 41 height 8
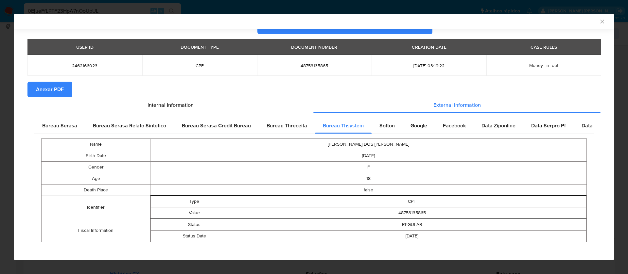
scroll to position [21, 0]
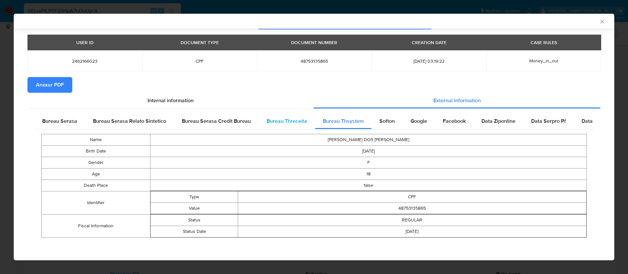
click at [295, 118] on span "Bureau Threceita" at bounding box center [287, 121] width 41 height 8
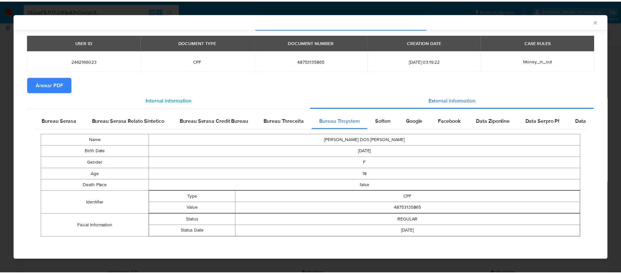
scroll to position [0, 0]
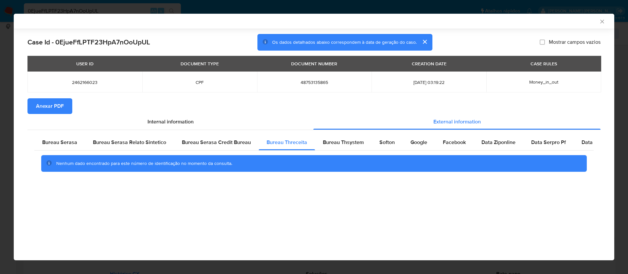
click at [34, 107] on button "Anexar PDF" at bounding box center [49, 106] width 45 height 16
click at [601, 19] on icon "Fechar a janela" at bounding box center [602, 21] width 7 height 7
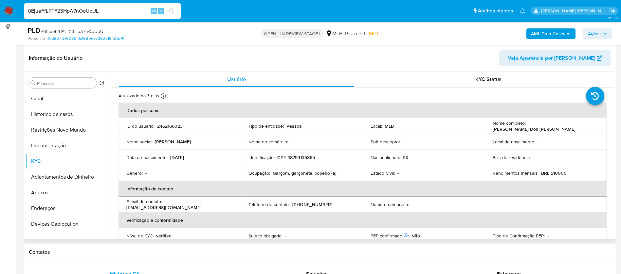
click at [177, 126] on p "2462166023" at bounding box center [170, 126] width 26 height 6
copy p "2462166023"
drag, startPoint x: 579, startPoint y: 126, endPoint x: 535, endPoint y: 130, distance: 44.6
click at [527, 127] on div "Nome completo : Isabelli Louise Dos Santos" at bounding box center [545, 126] width 106 height 12
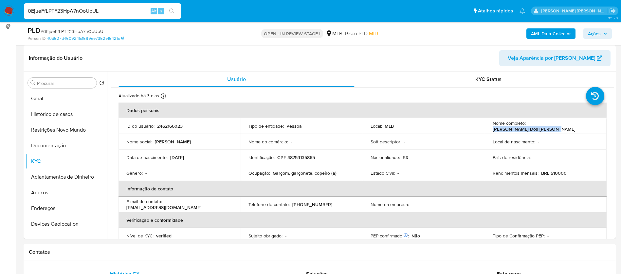
copy p "Isabelli Louise Dos Santos"
click at [54, 96] on button "Geral" at bounding box center [63, 99] width 77 height 16
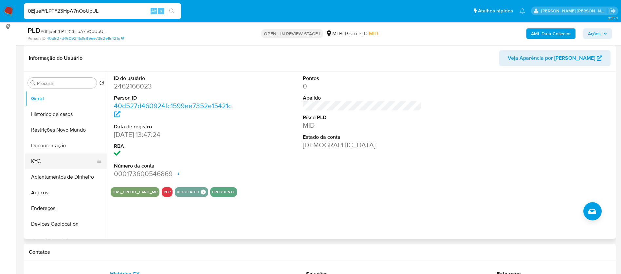
click at [46, 160] on button "KYC" at bounding box center [63, 162] width 77 height 16
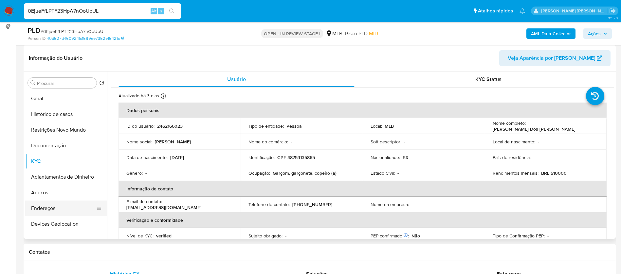
click at [57, 208] on button "Endereços" at bounding box center [63, 209] width 77 height 16
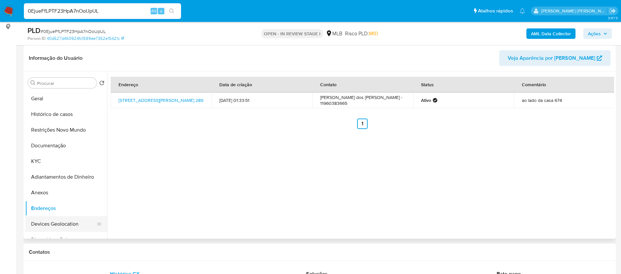
click at [71, 226] on button "Devices Geolocation" at bounding box center [63, 225] width 77 height 16
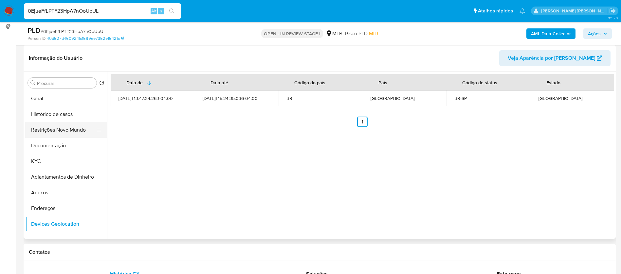
click at [45, 129] on button "Restrições Novo Mundo" at bounding box center [63, 130] width 77 height 16
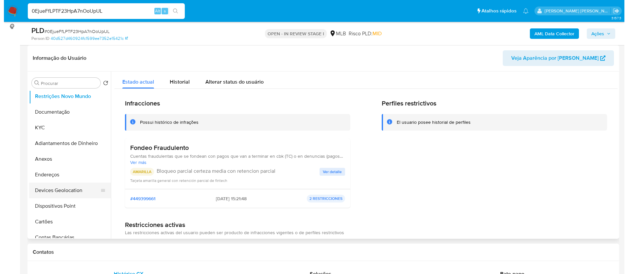
scroll to position [49, 0]
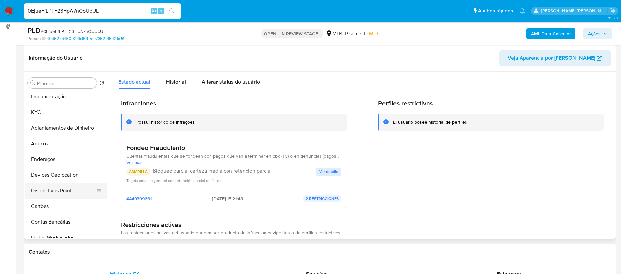
click at [69, 192] on button "Dispositivos Point" at bounding box center [63, 191] width 77 height 16
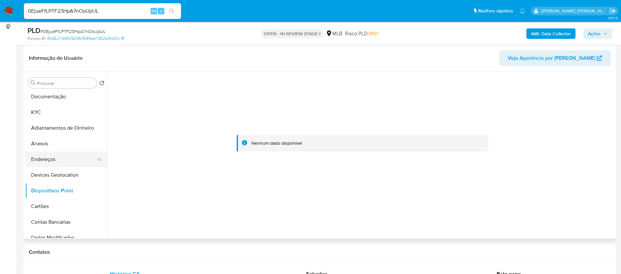
click at [57, 159] on button "Endereços" at bounding box center [63, 160] width 77 height 16
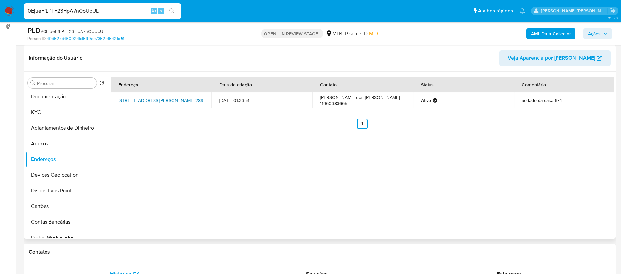
click at [144, 97] on link "Rua Dom Giocondo Grotti 289, São Paulo, São Paulo, 08311120, Brasil 289" at bounding box center [160, 100] width 85 height 7
click at [51, 143] on button "Anexos" at bounding box center [63, 144] width 77 height 16
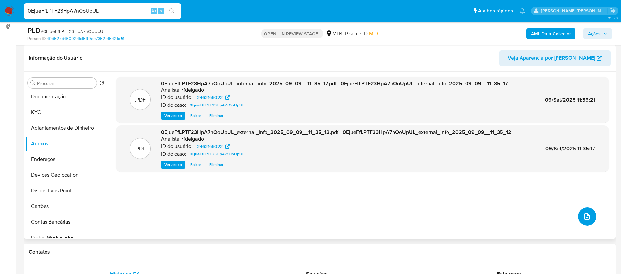
click at [584, 214] on icon "upload-file" at bounding box center [586, 217] width 5 height 7
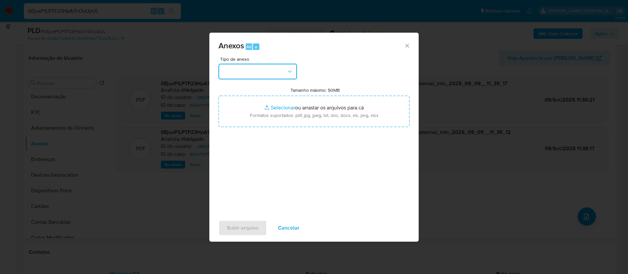
click at [262, 78] on button "button" at bounding box center [258, 72] width 79 height 16
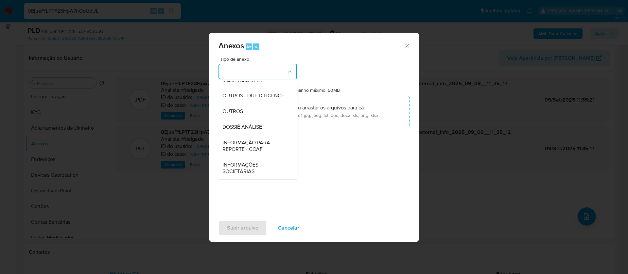
scroll to position [98, 0]
click at [259, 127] on span "DOSSIÊ ANÁLISE" at bounding box center [242, 127] width 40 height 7
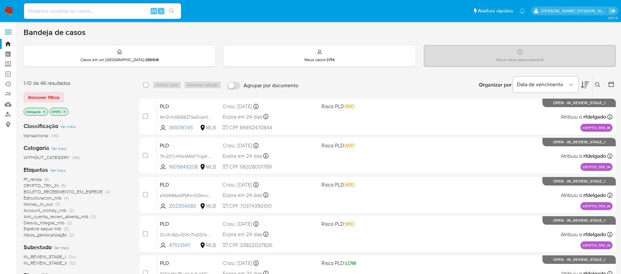
click at [70, 12] on input at bounding box center [102, 11] width 157 height 9
paste input "1731958080"
type input "1731958080"
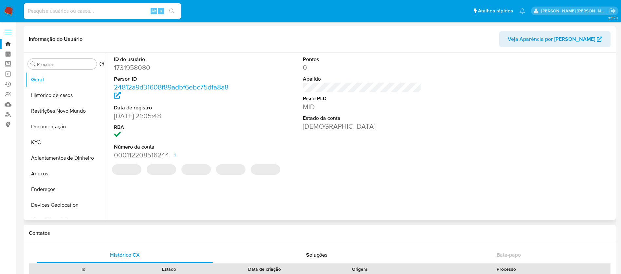
select select "10"
